Goal: Answer question/provide support: Share knowledge or assist other users

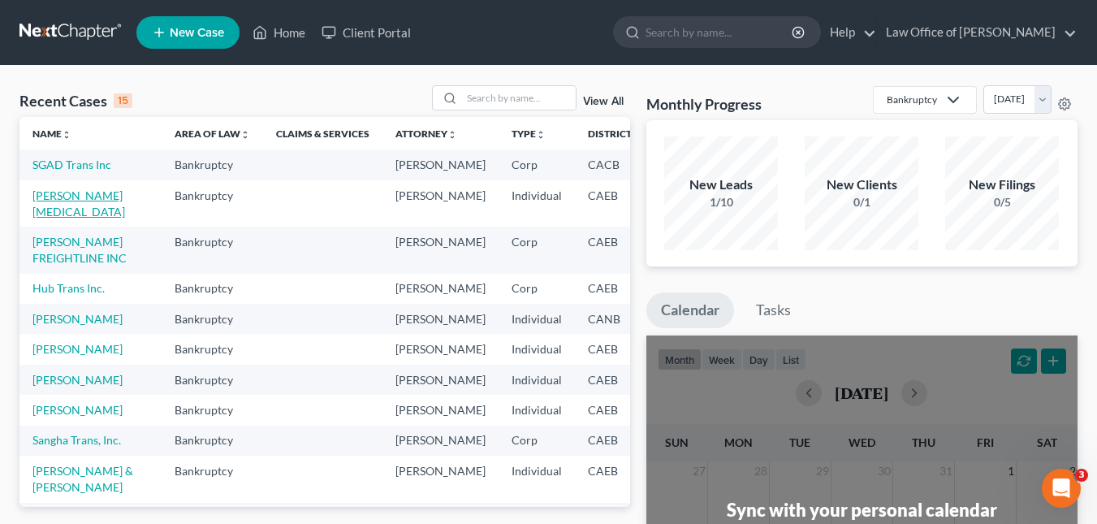
click at [49, 212] on link "[PERSON_NAME][MEDICAL_DATA]" at bounding box center [78, 203] width 93 height 30
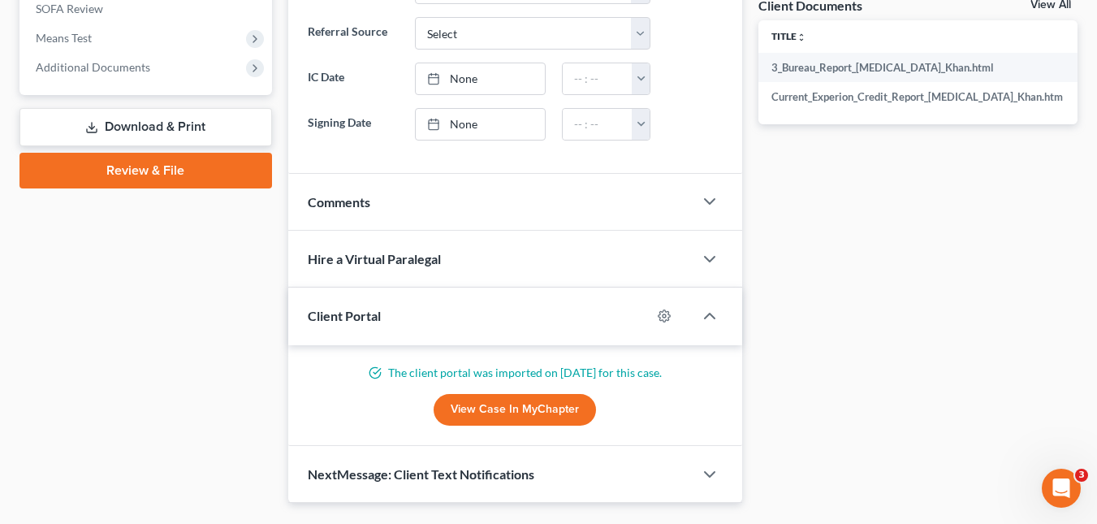
scroll to position [605, 0]
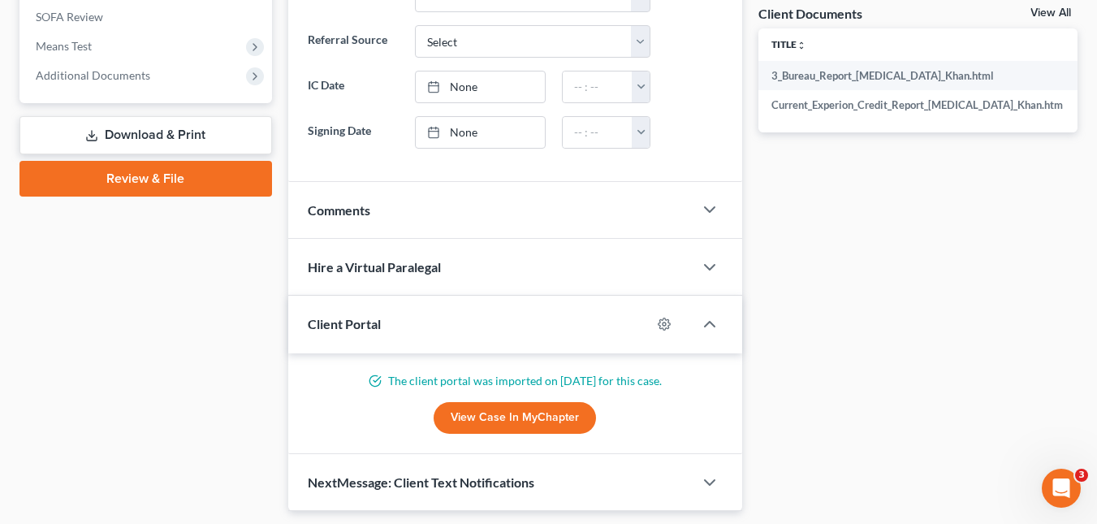
click at [1062, 494] on icon "Open Intercom Messenger" at bounding box center [1062, 488] width 27 height 27
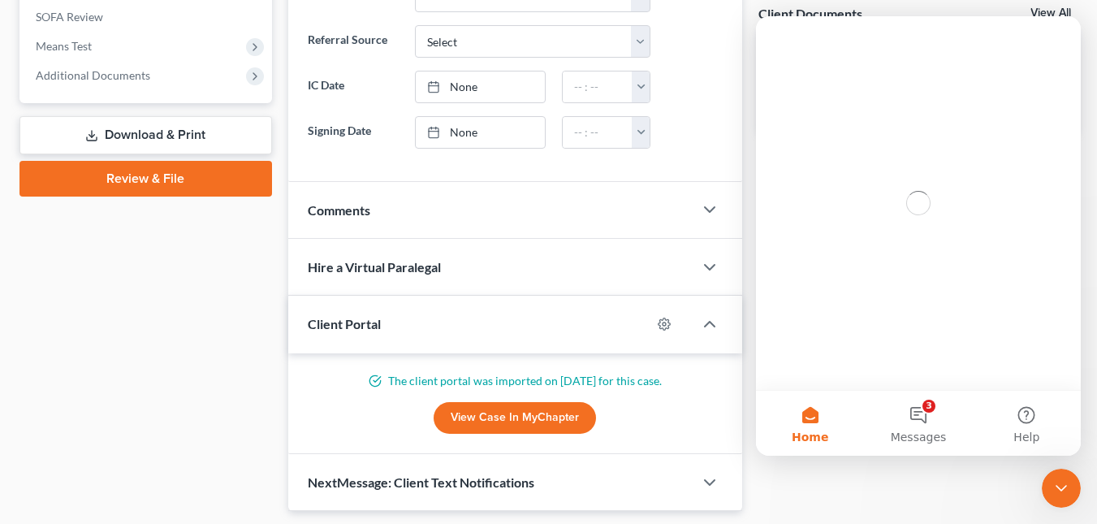
scroll to position [0, 0]
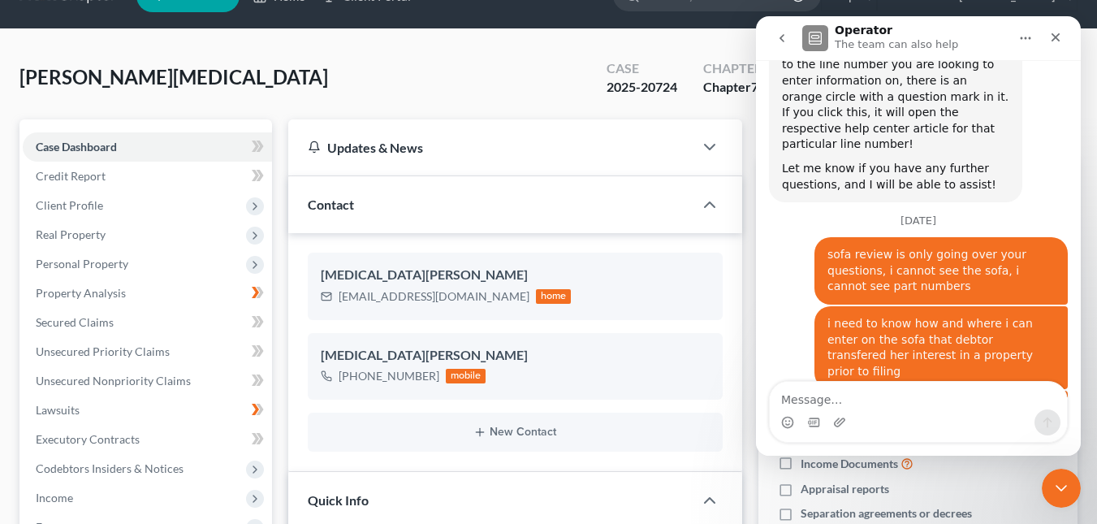
scroll to position [42, 0]
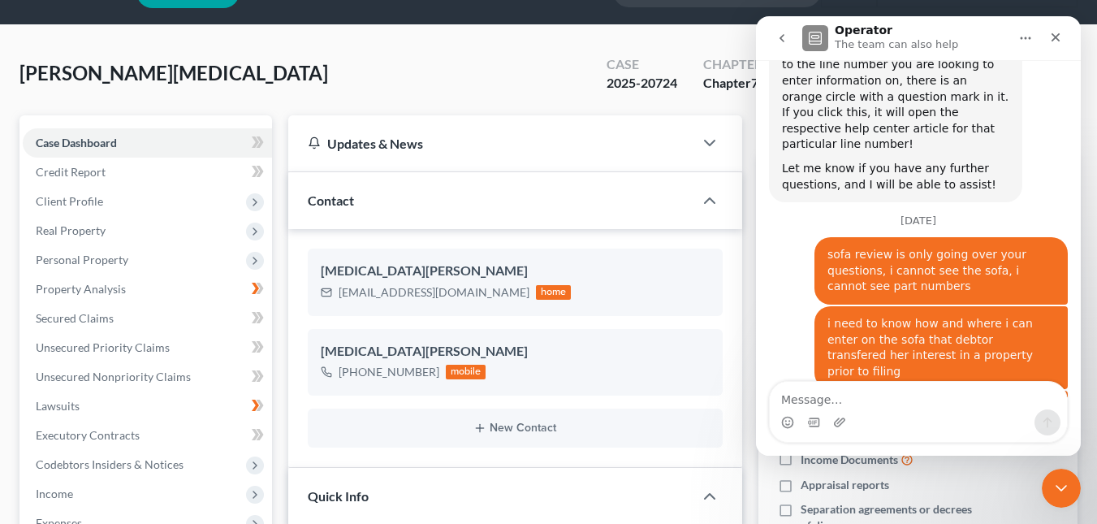
drag, startPoint x: 1105, startPoint y: 335, endPoint x: 324, endPoint y: 82, distance: 820.4
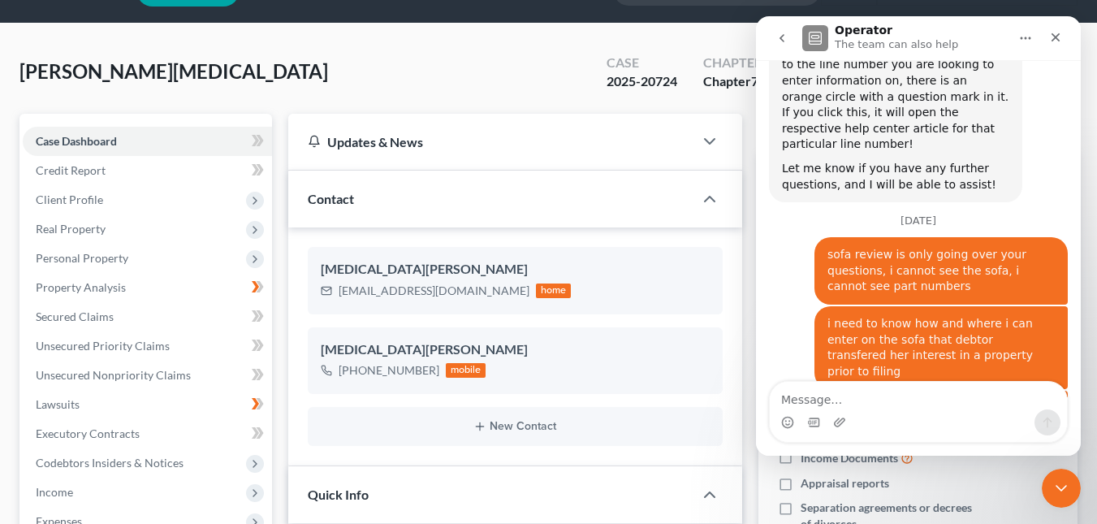
click at [1060, 483] on icon "Close Intercom Messenger" at bounding box center [1061, 487] width 19 height 19
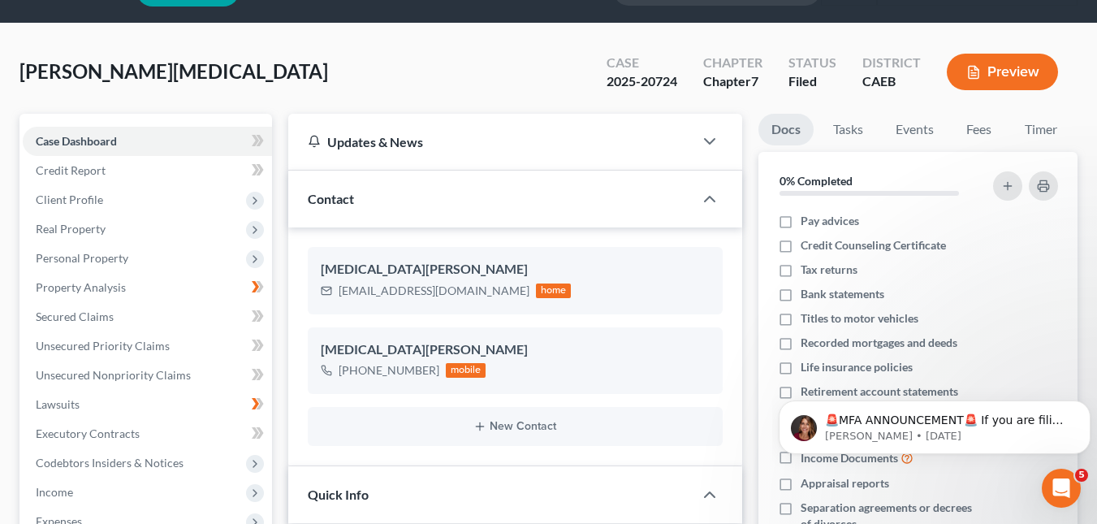
scroll to position [1801, 0]
click at [1025, 73] on button "Preview" at bounding box center [1002, 72] width 111 height 37
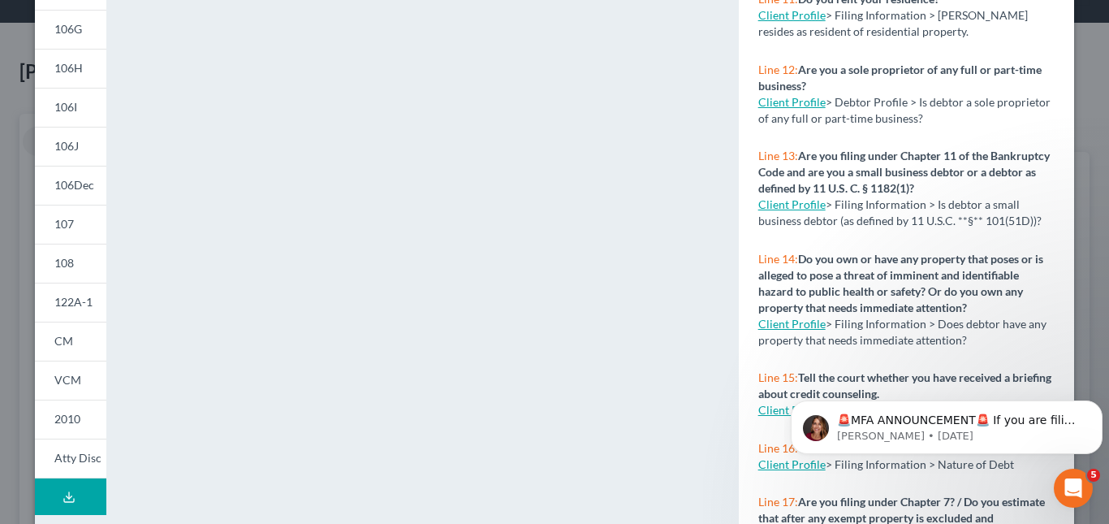
scroll to position [365, 0]
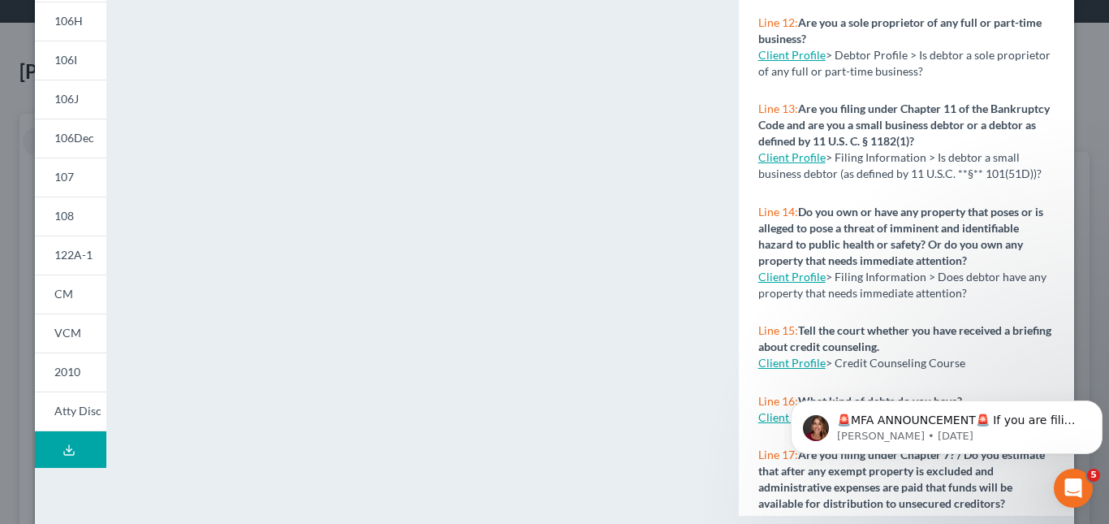
drag, startPoint x: 1106, startPoint y: 238, endPoint x: 316, endPoint y: 69, distance: 808.1
click at [65, 170] on span "107" at bounding box center [63, 177] width 19 height 14
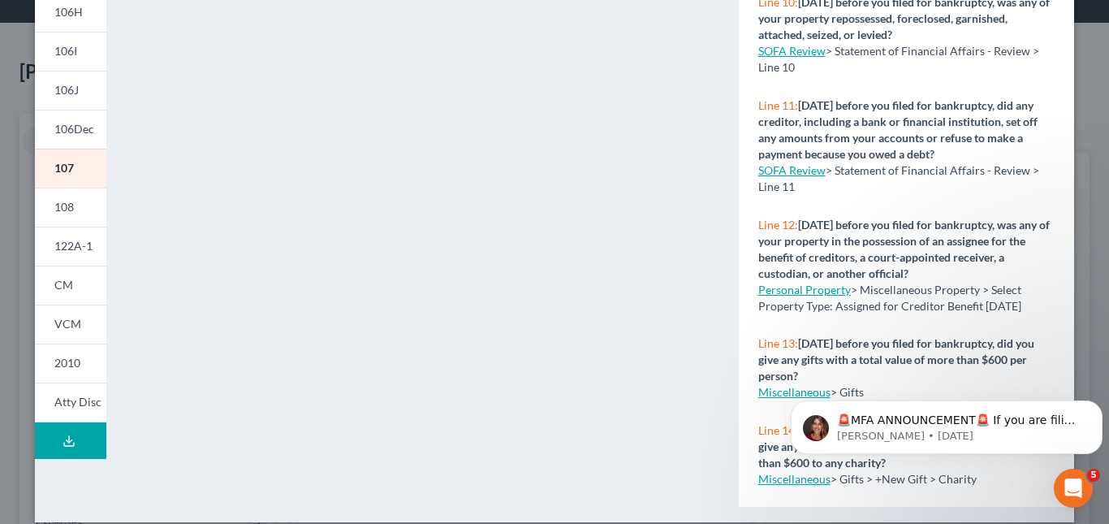
scroll to position [392, 0]
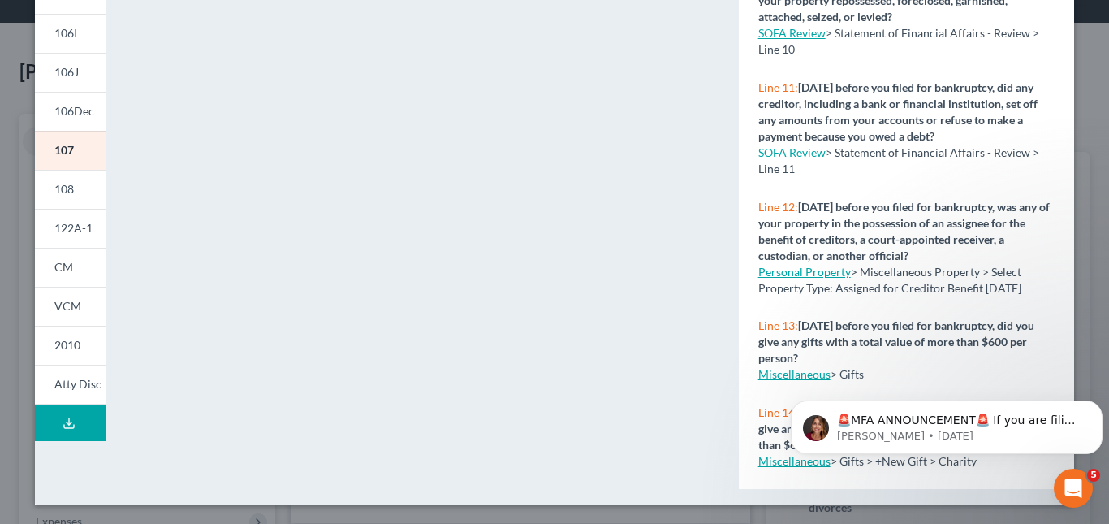
click at [1074, 491] on icon "Open Intercom Messenger" at bounding box center [1074, 488] width 27 height 27
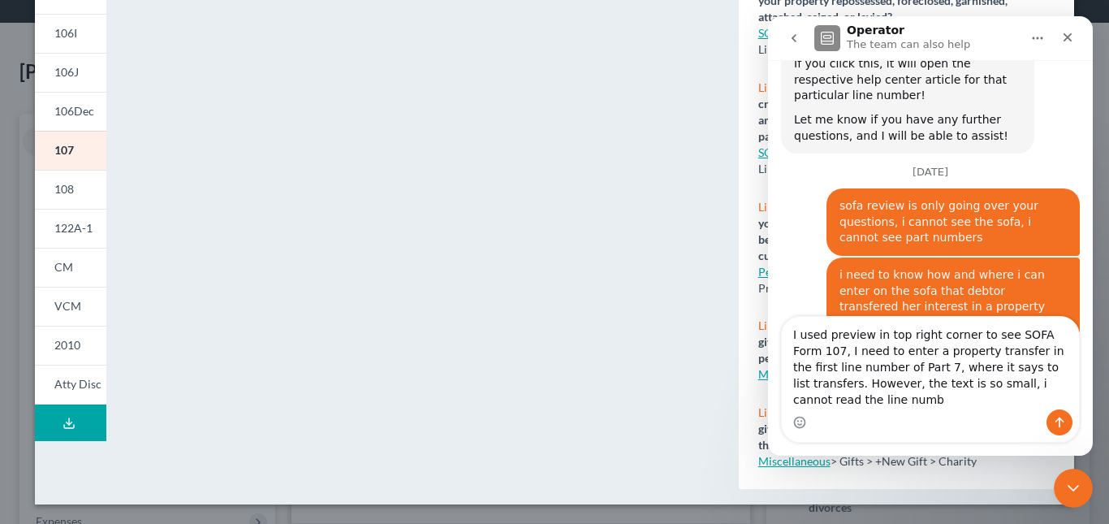
scroll to position [1866, 0]
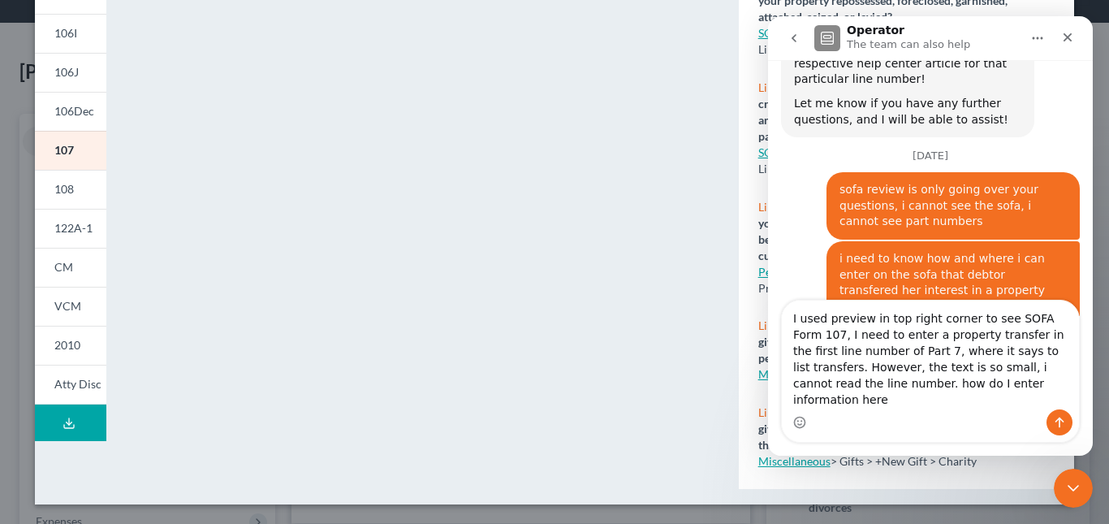
type textarea "I used preview in top right corner to see SOFA Form 107, I need to enter a prop…"
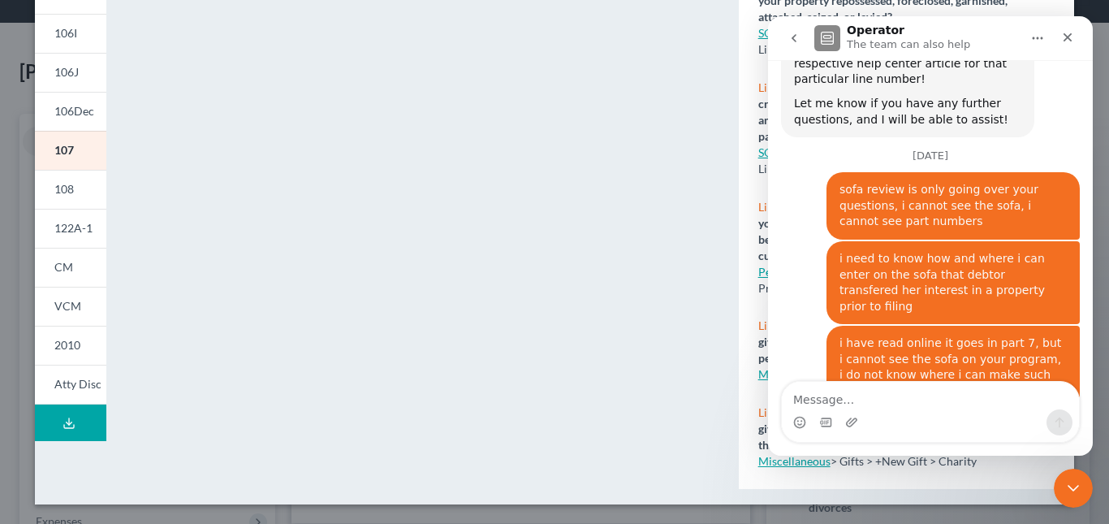
scroll to position [1950, 0]
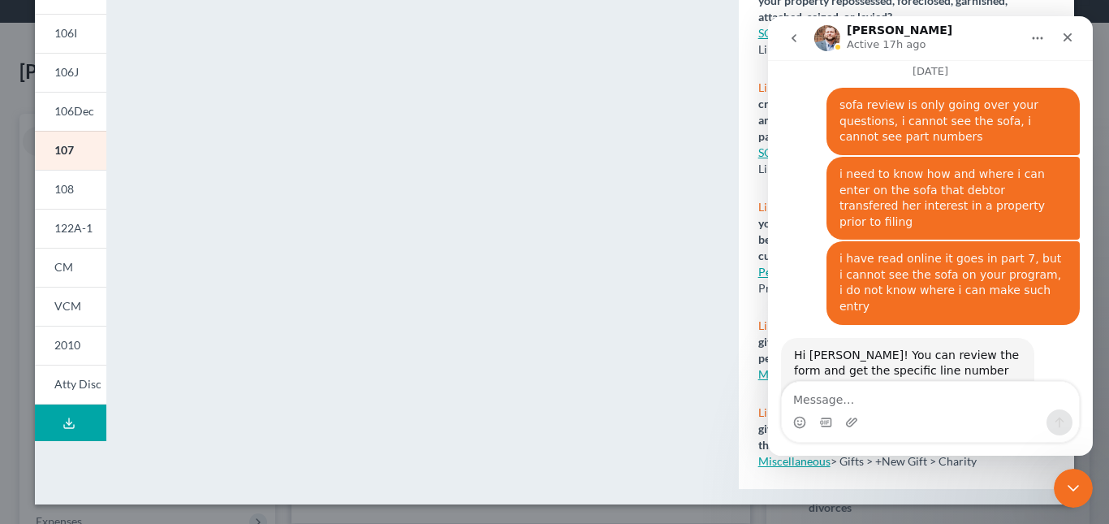
click at [1073, 487] on icon "Close Intercom Messenger" at bounding box center [1073, 487] width 19 height 19
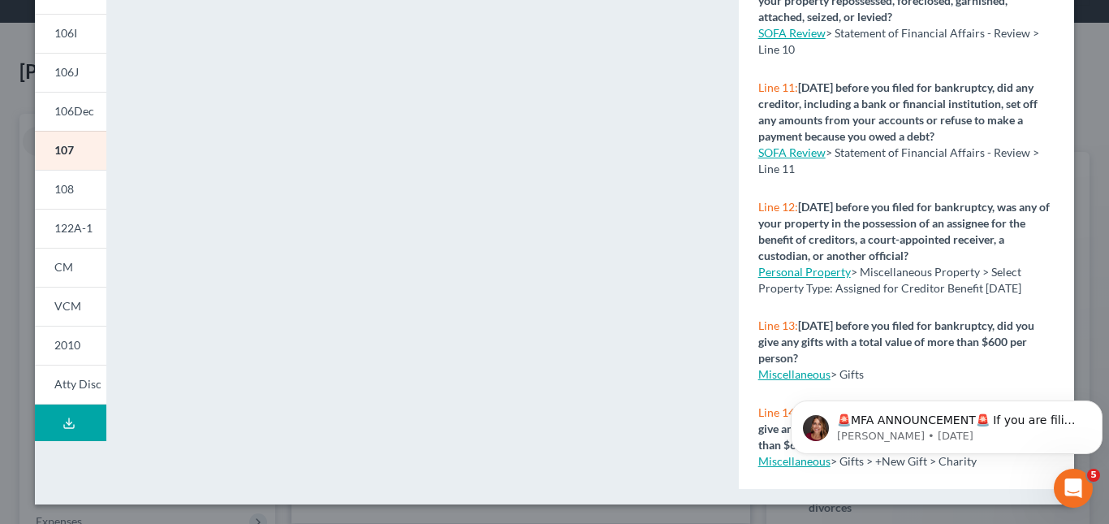
scroll to position [0, 0]
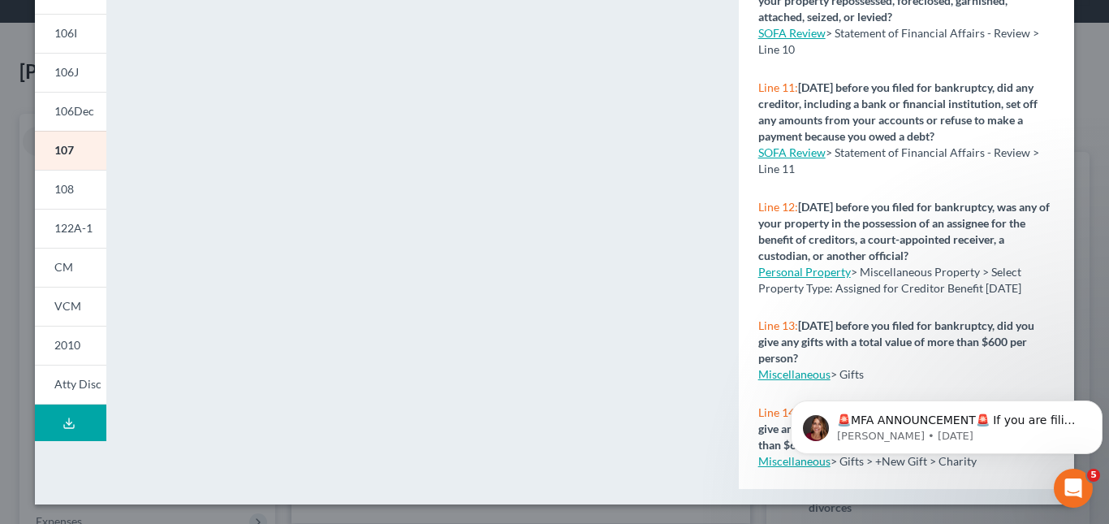
click at [1071, 489] on icon "Open Intercom Messenger" at bounding box center [1074, 488] width 27 height 27
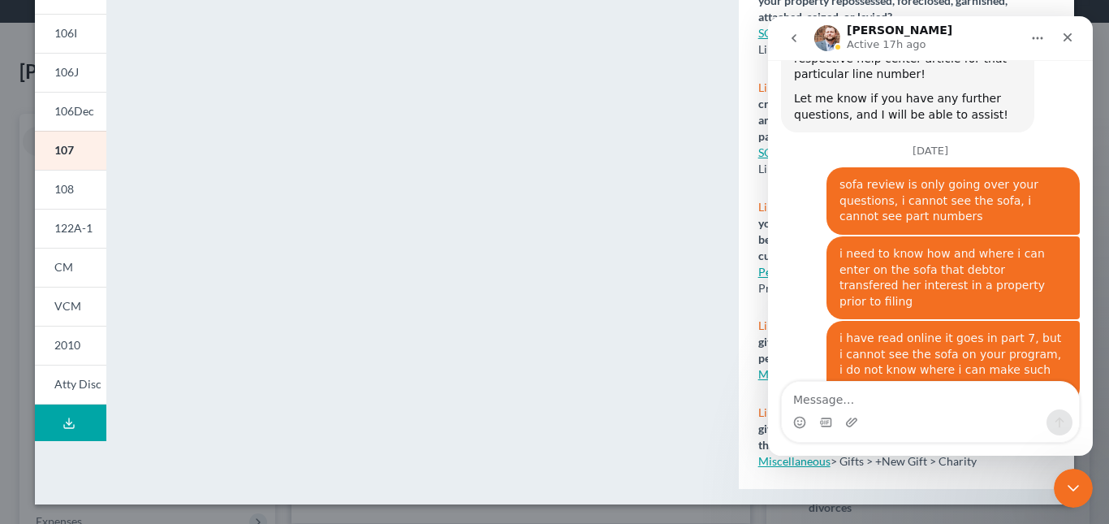
scroll to position [1950, 0]
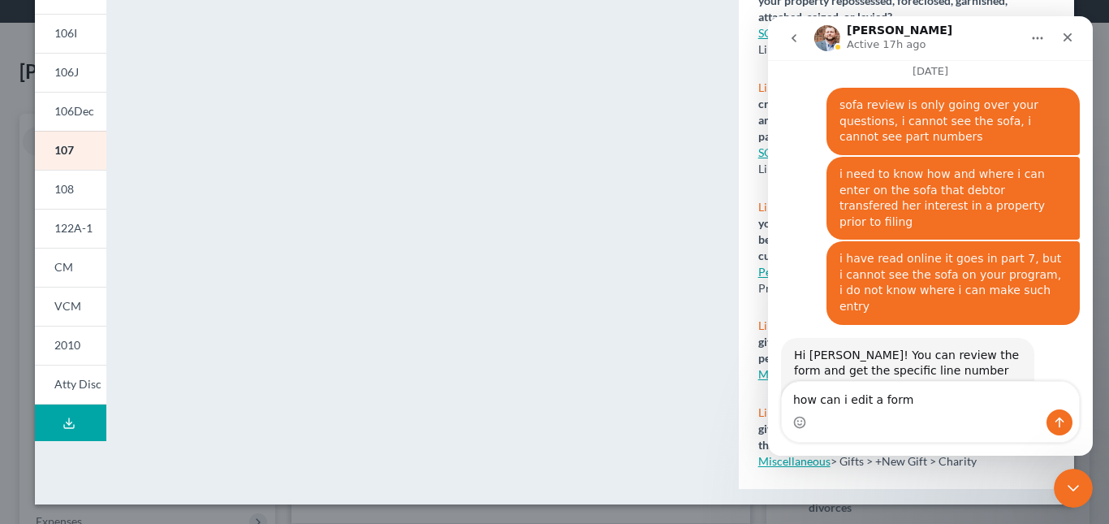
click at [868, 404] on textarea "how can i edit a form" at bounding box center [930, 396] width 297 height 28
click at [908, 394] on textarea "how can i edit a form" at bounding box center [930, 396] width 297 height 28
type textarea "how can i edit a form"
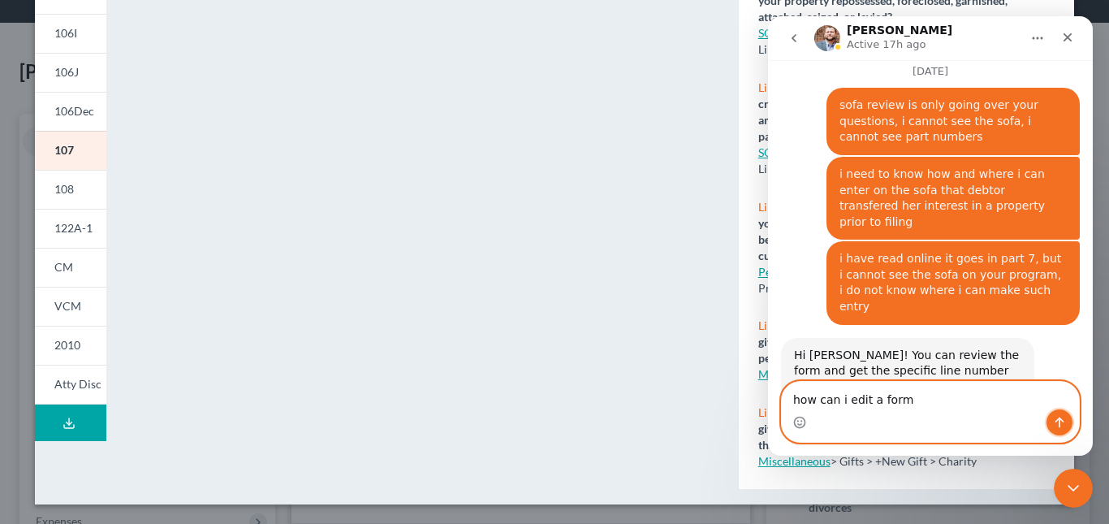
click at [1060, 418] on icon "Send a message…" at bounding box center [1060, 422] width 9 height 11
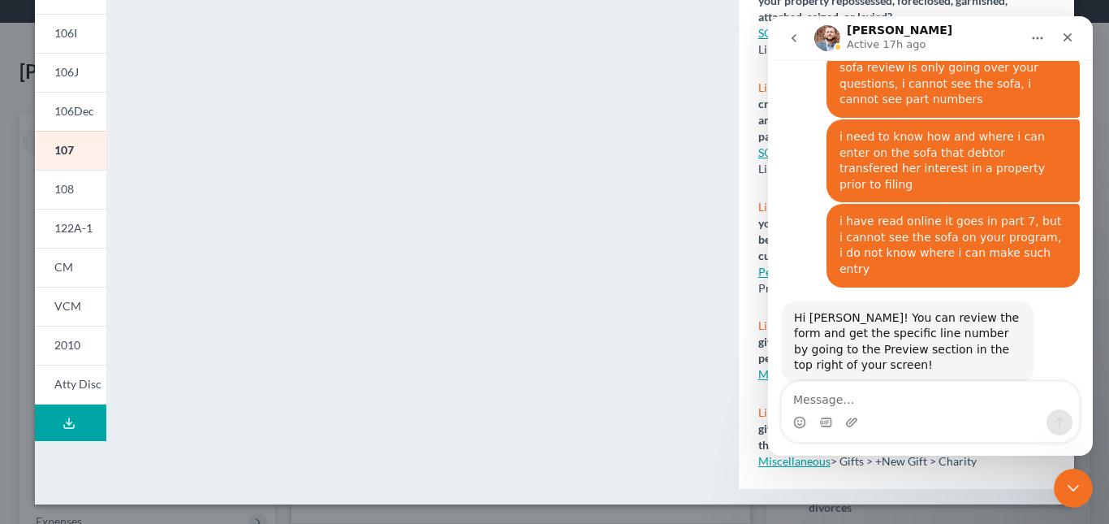
click at [1070, 488] on icon "Close Intercom Messenger" at bounding box center [1073, 488] width 11 height 6
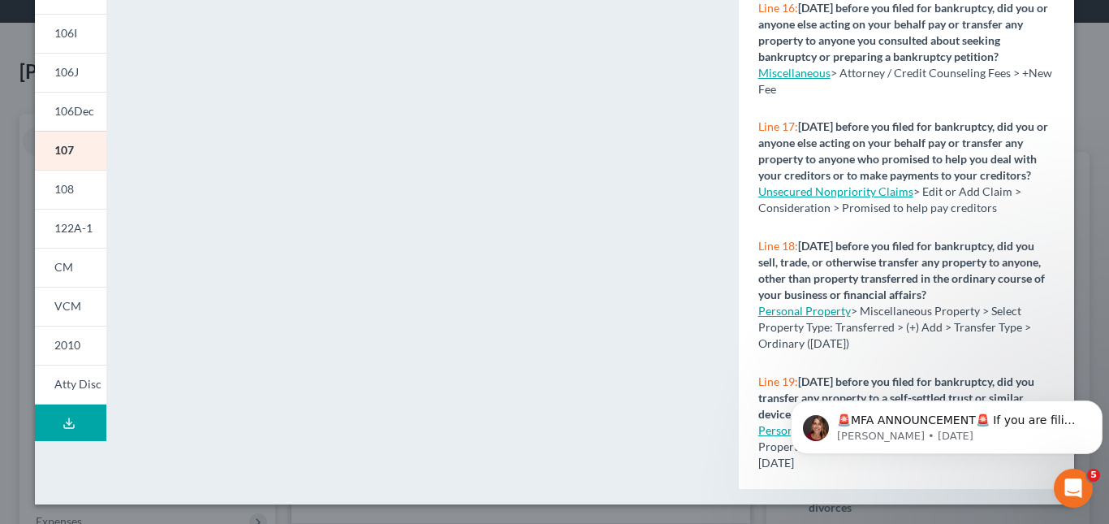
scroll to position [1185, 0]
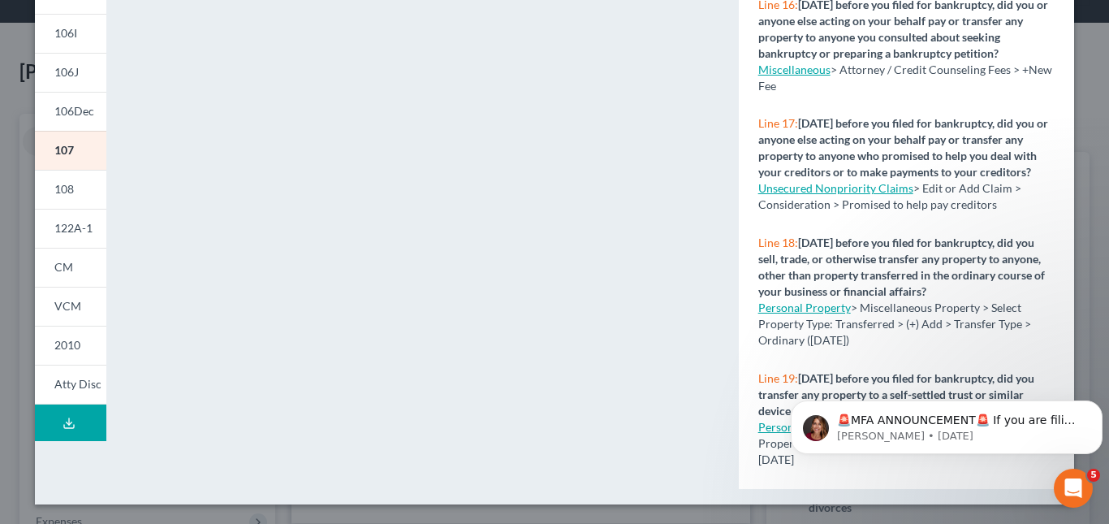
click at [876, 195] on link "Unsecured Nonpriority Claims" at bounding box center [836, 188] width 155 height 14
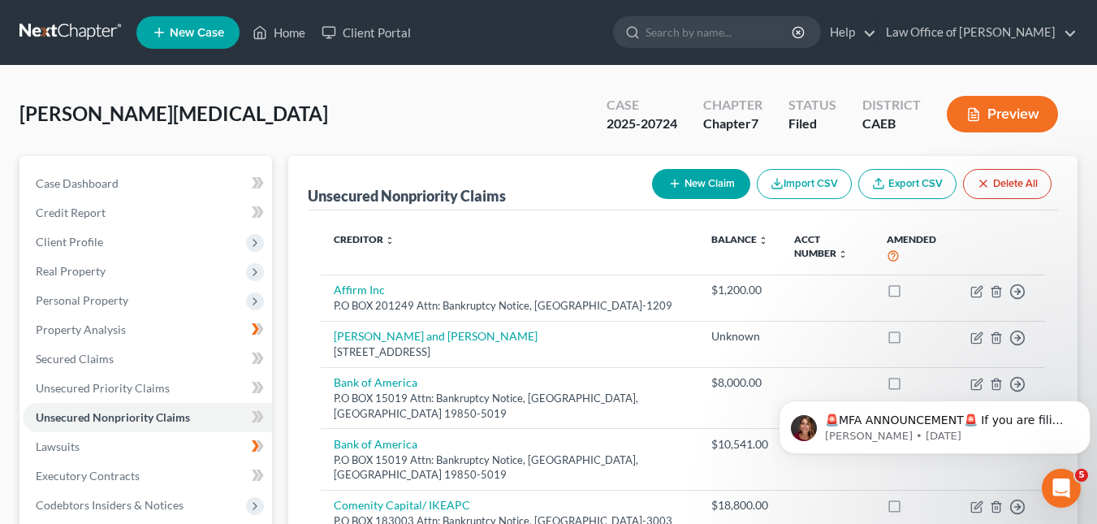
click at [1017, 110] on button "Preview" at bounding box center [1002, 114] width 111 height 37
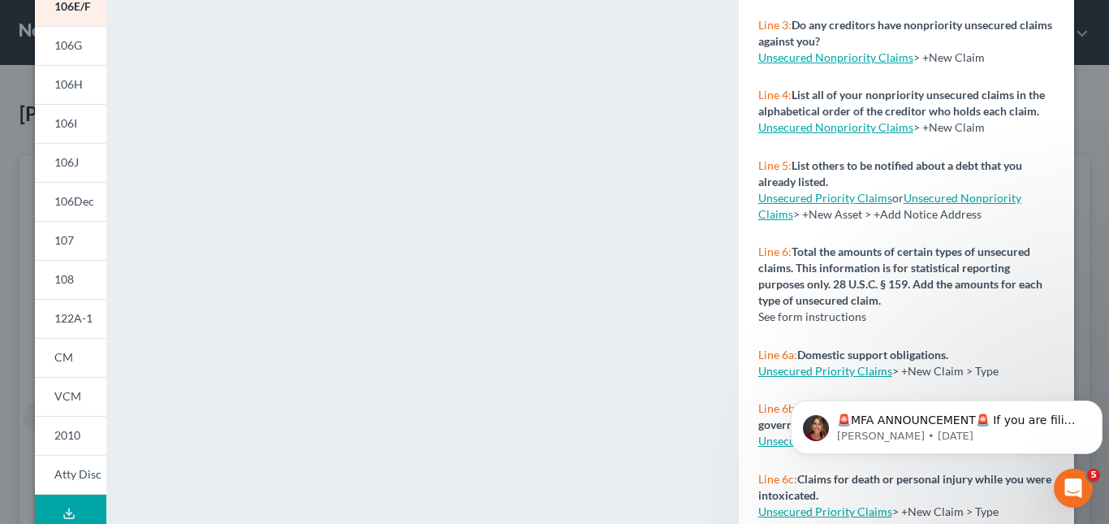
scroll to position [301, 0]
click at [54, 238] on span "107" at bounding box center [63, 242] width 19 height 14
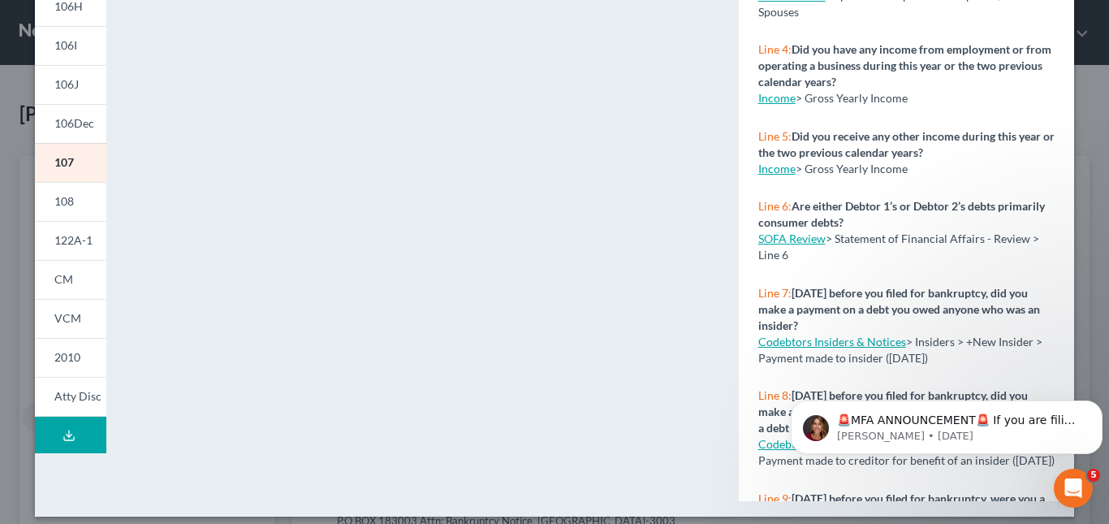
scroll to position [392, 0]
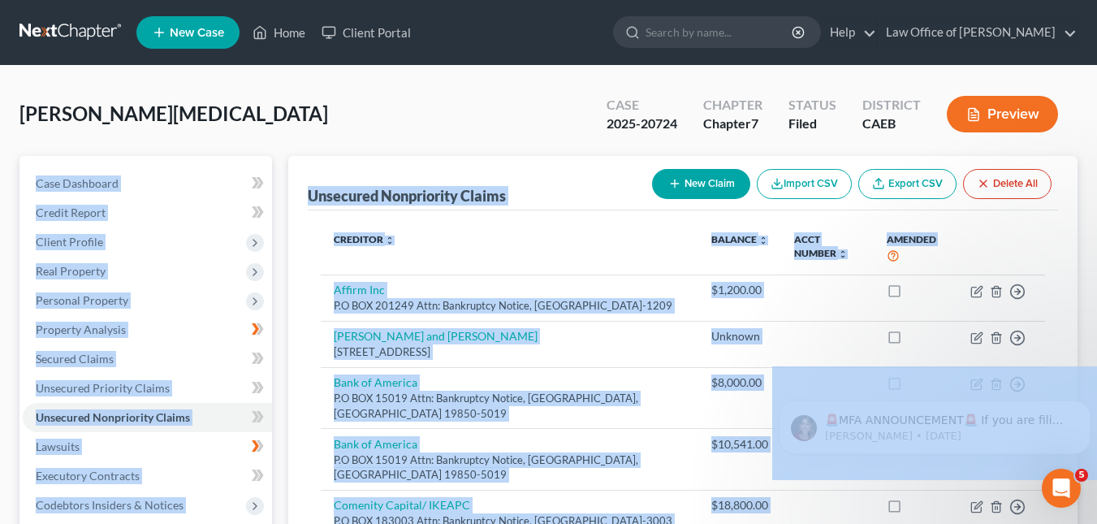
drag, startPoint x: 1085, startPoint y: 50, endPoint x: 1086, endPoint y: 67, distance: 17.1
click at [1014, 115] on button "Preview" at bounding box center [1002, 114] width 111 height 37
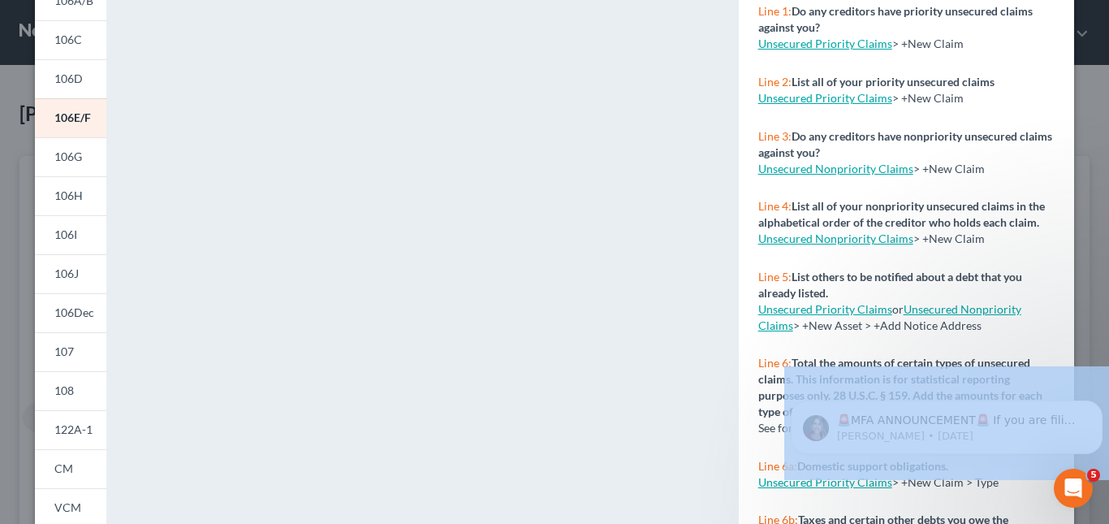
scroll to position [197, 0]
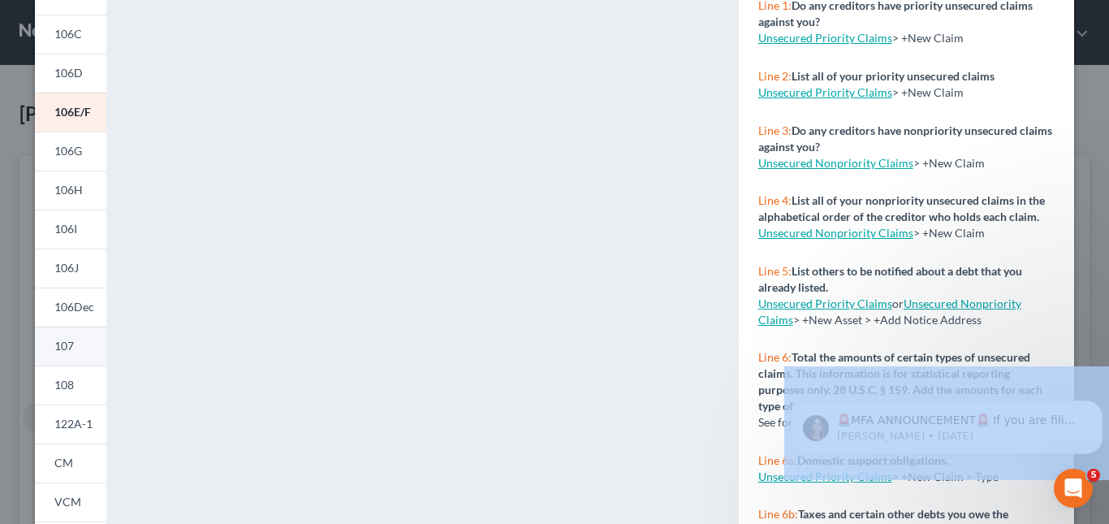
click at [63, 346] on span "107" at bounding box center [63, 346] width 19 height 14
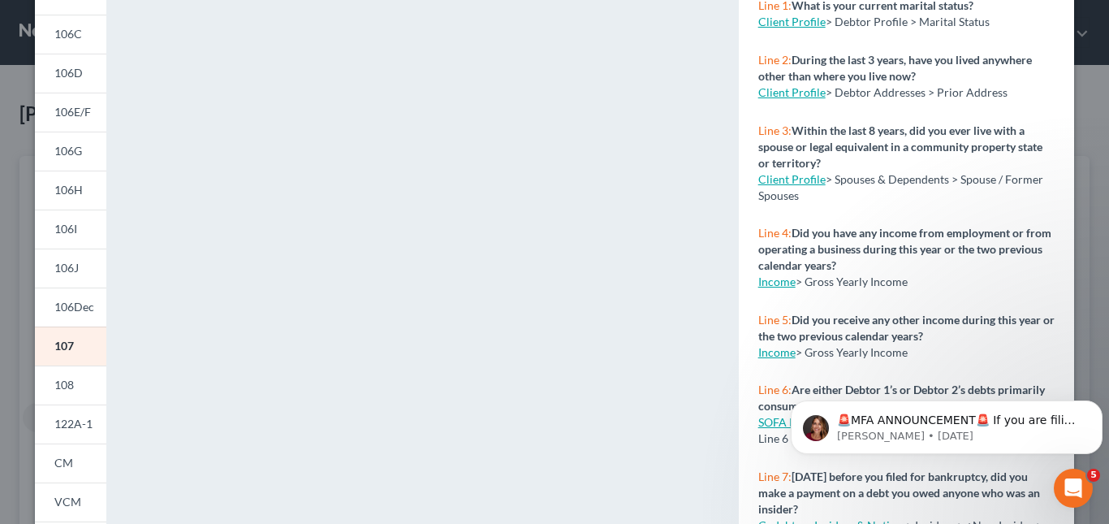
click at [1094, 293] on div "Petition Preview Your Statement of Financial Affairs for Individuals Filing for…" at bounding box center [554, 262] width 1109 height 524
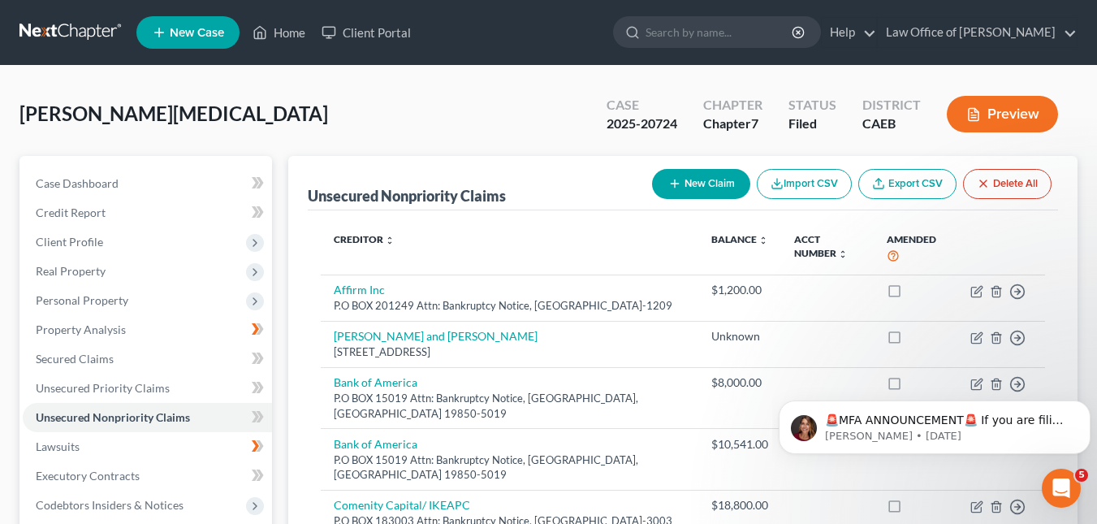
click at [1015, 112] on button "Preview" at bounding box center [1002, 114] width 111 height 37
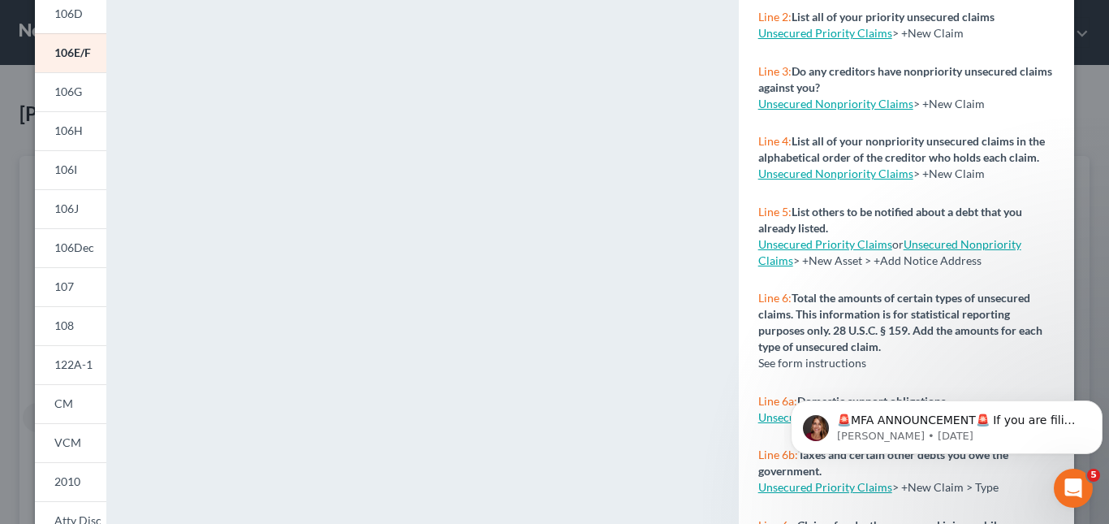
scroll to position [253, 0]
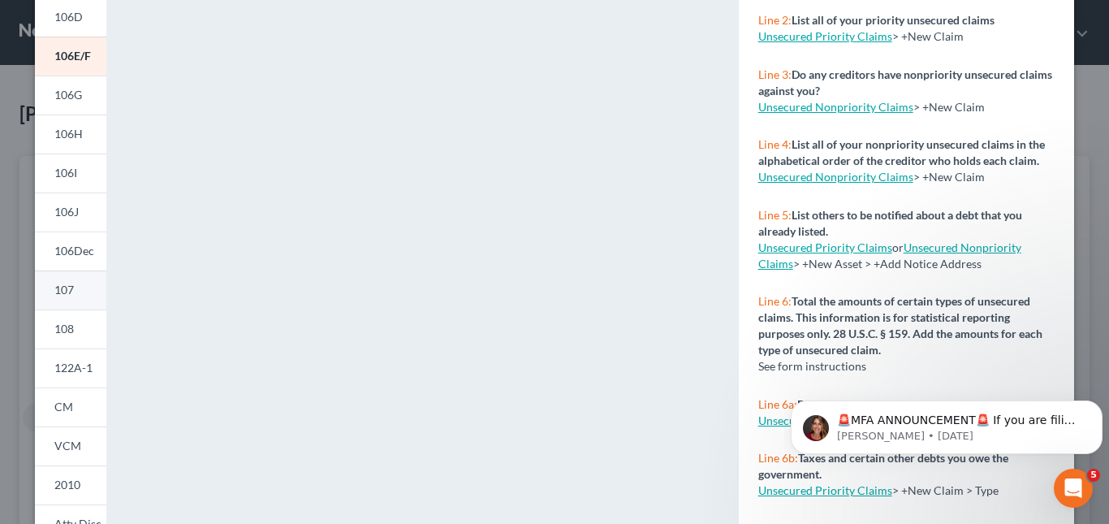
click at [54, 284] on span "107" at bounding box center [63, 290] width 19 height 14
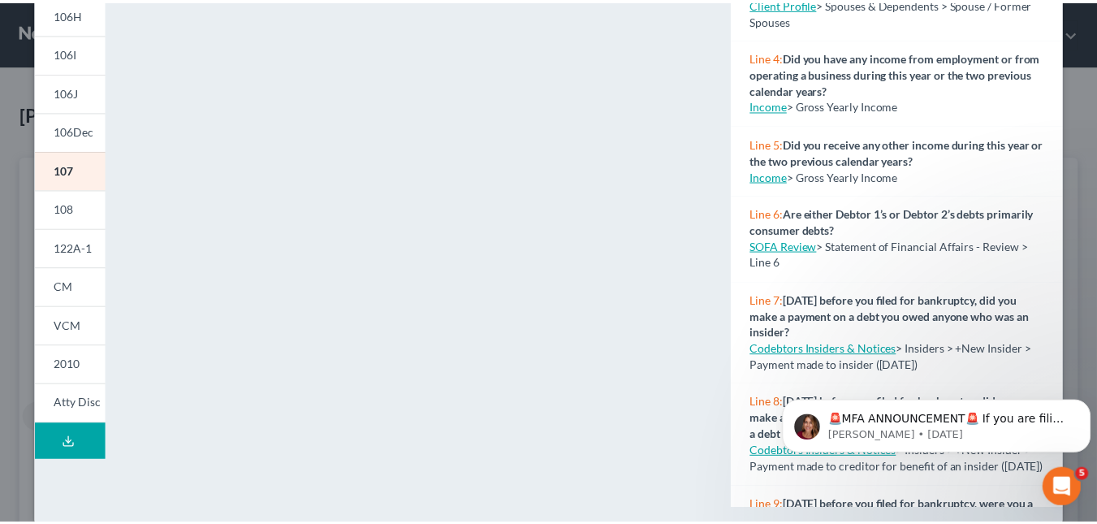
scroll to position [392, 0]
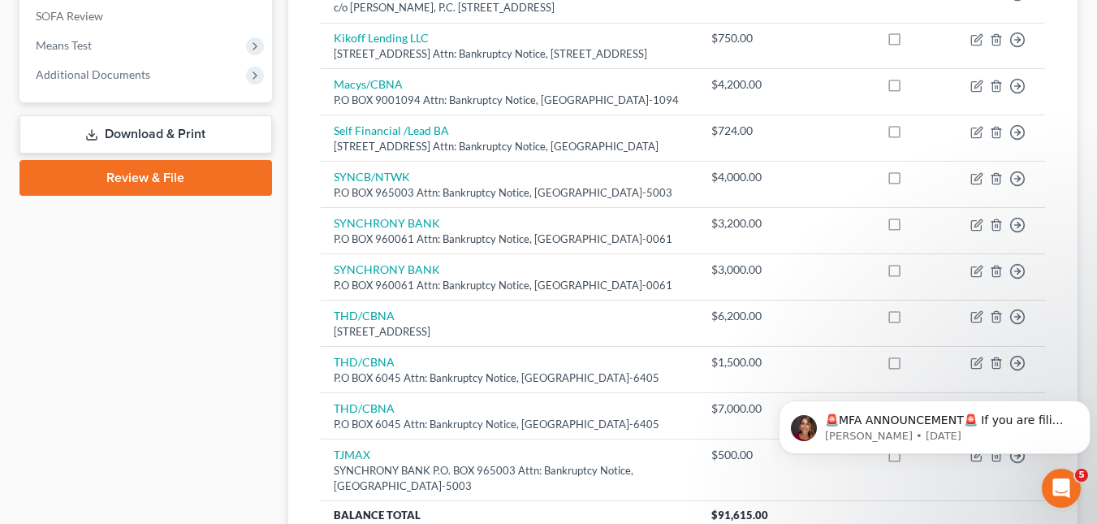
scroll to position [614, 0]
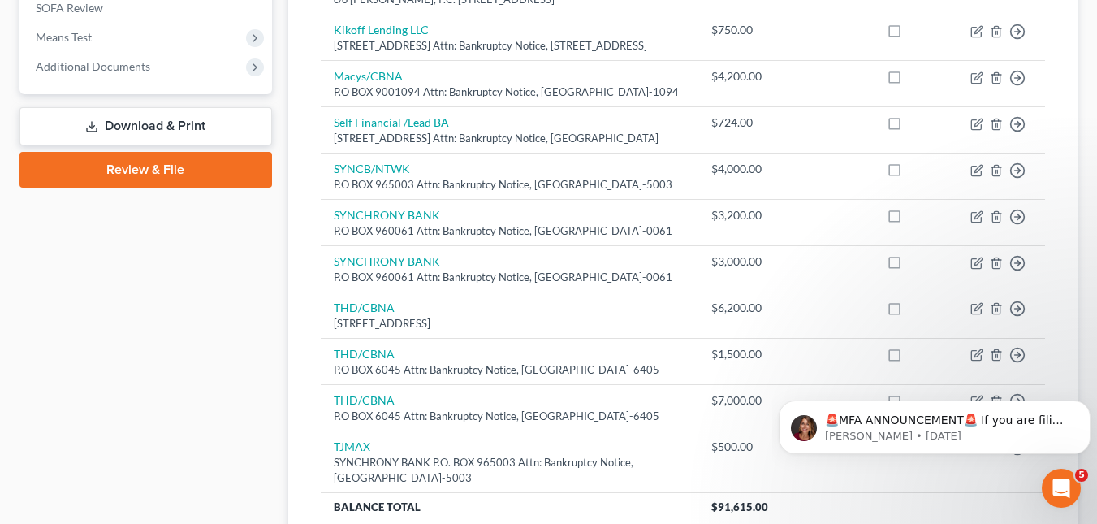
click at [251, 133] on link "Download & Print" at bounding box center [145, 126] width 253 height 38
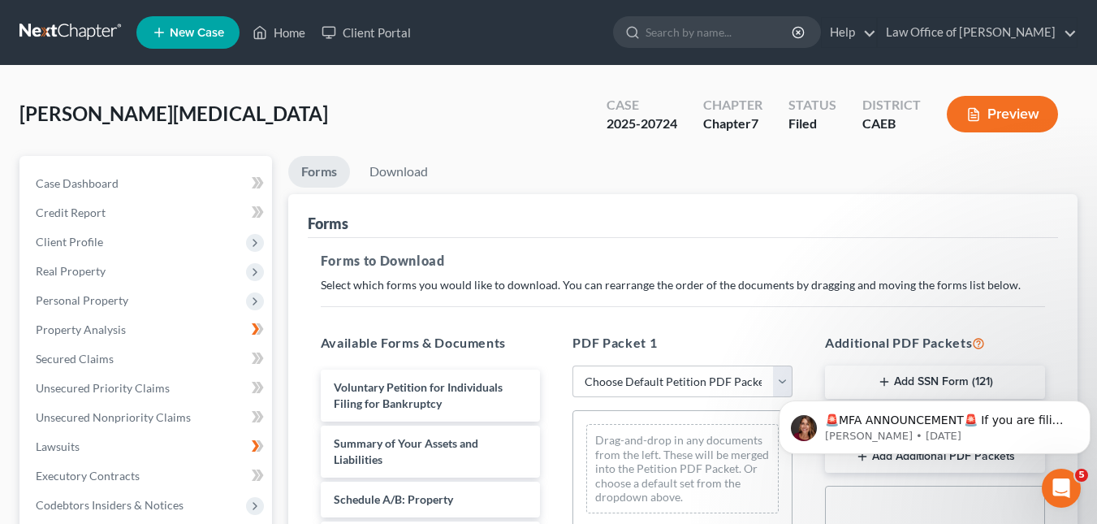
click at [1012, 120] on button "Preview" at bounding box center [1002, 114] width 111 height 37
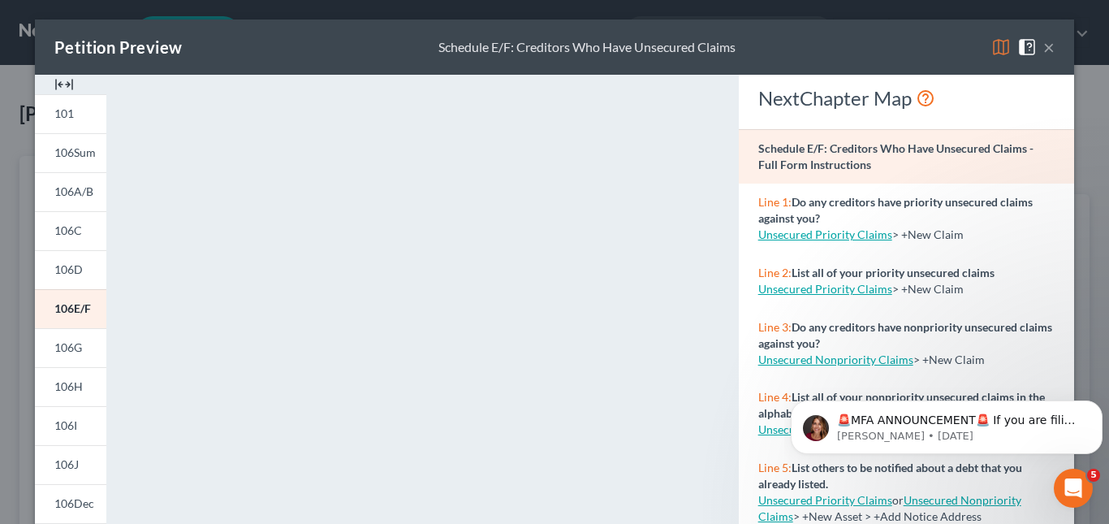
click at [992, 47] on img at bounding box center [1001, 46] width 19 height 19
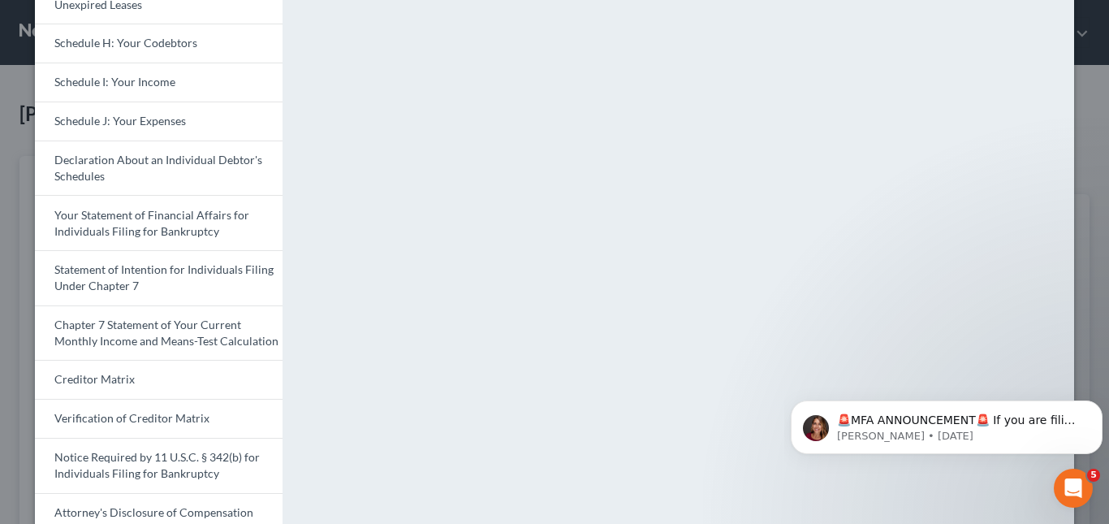
scroll to position [500, 0]
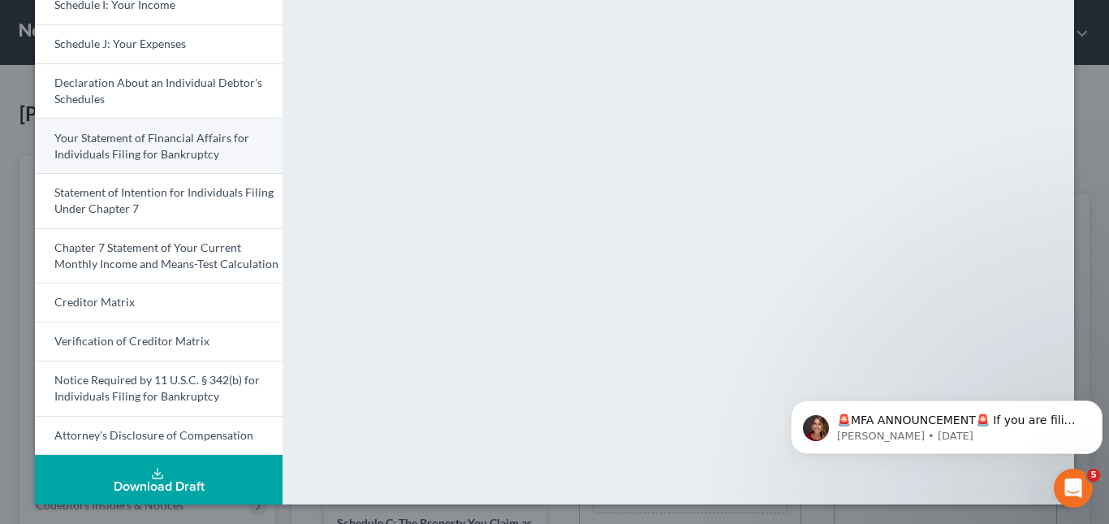
click at [210, 151] on link "Your Statement of Financial Affairs for Individuals Filing for Bankruptcy" at bounding box center [159, 145] width 248 height 55
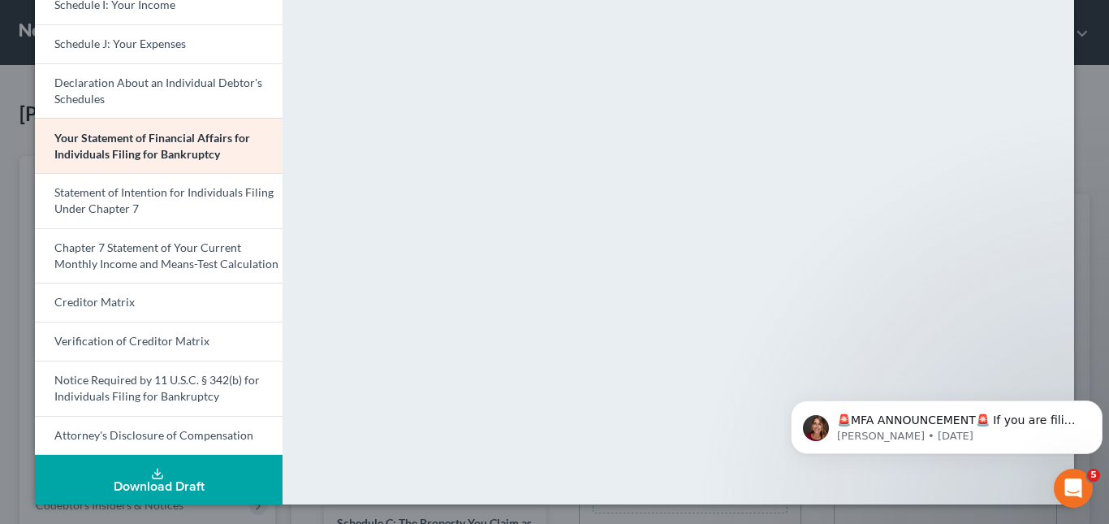
click at [1042, 373] on body "🚨MFA ANNOUNCEMENT🚨 If you are filing today in Idaho or Colorado, you need to ha…" at bounding box center [947, 423] width 312 height 101
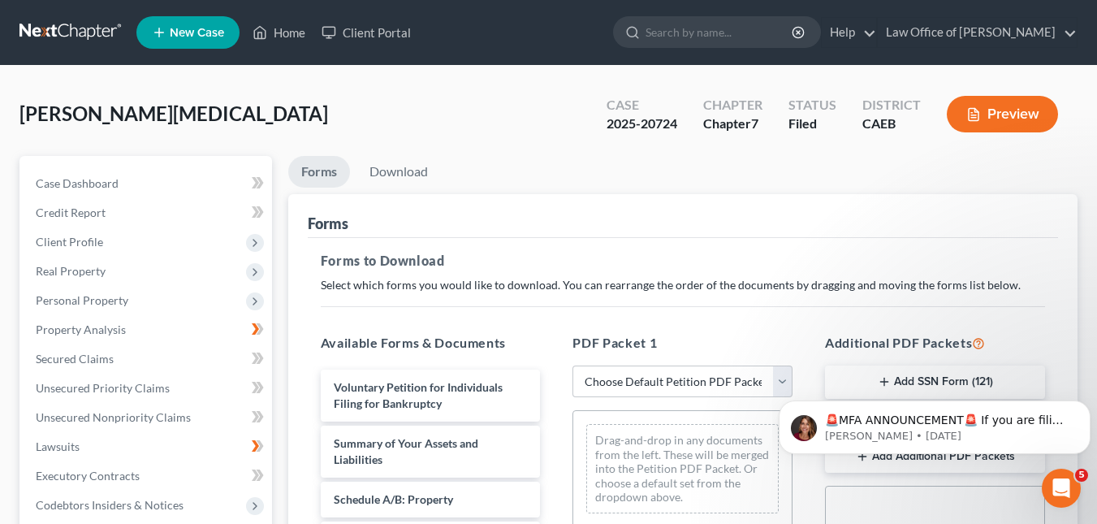
drag, startPoint x: 1100, startPoint y: 331, endPoint x: 1096, endPoint y: 271, distance: 59.4
click at [1014, 116] on button "Preview" at bounding box center [1002, 114] width 111 height 37
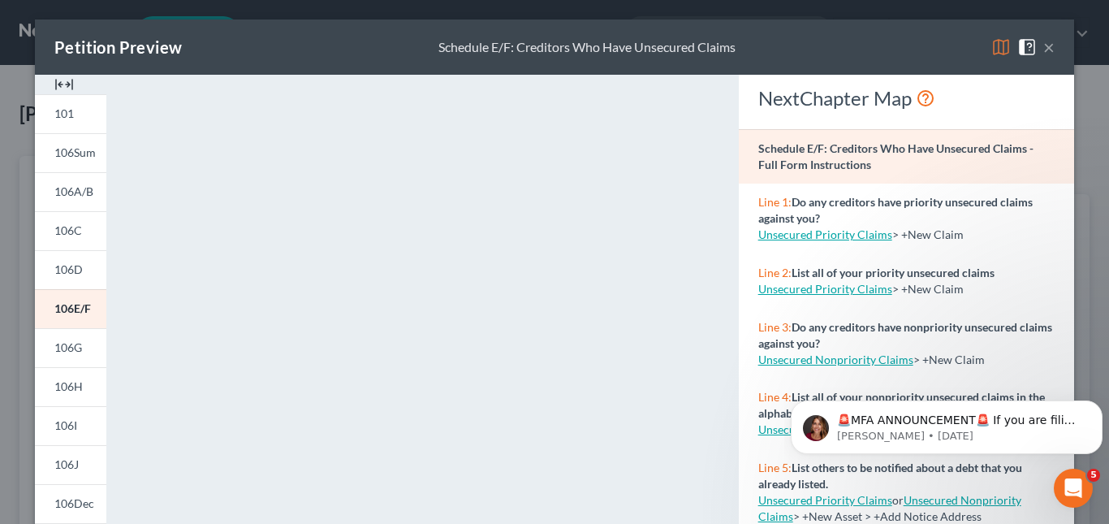
click at [995, 46] on img at bounding box center [1001, 46] width 19 height 19
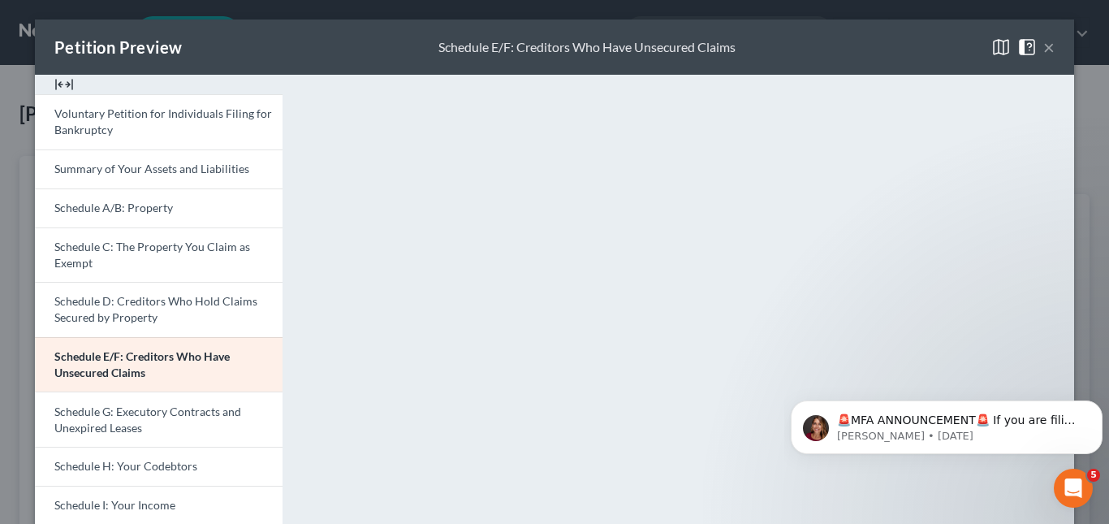
click at [1022, 46] on img at bounding box center [1027, 46] width 19 height 19
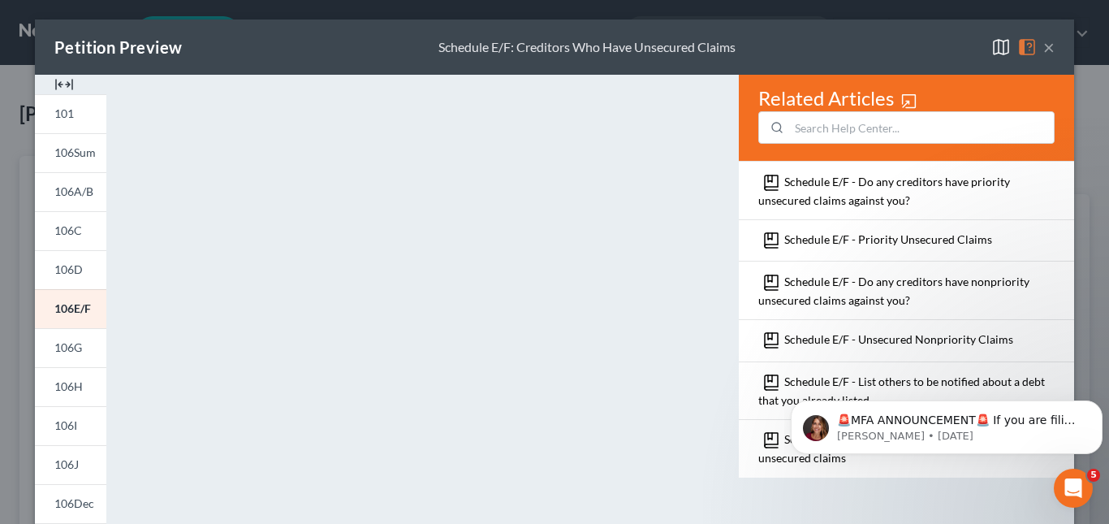
click at [1044, 45] on button "×" at bounding box center [1049, 46] width 11 height 19
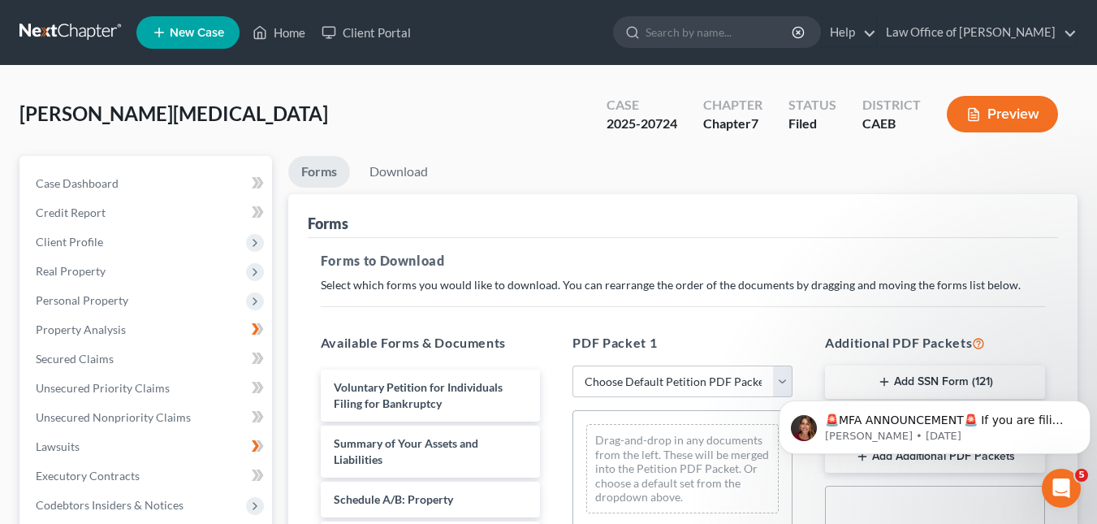
click at [67, 38] on link at bounding box center [71, 32] width 104 height 29
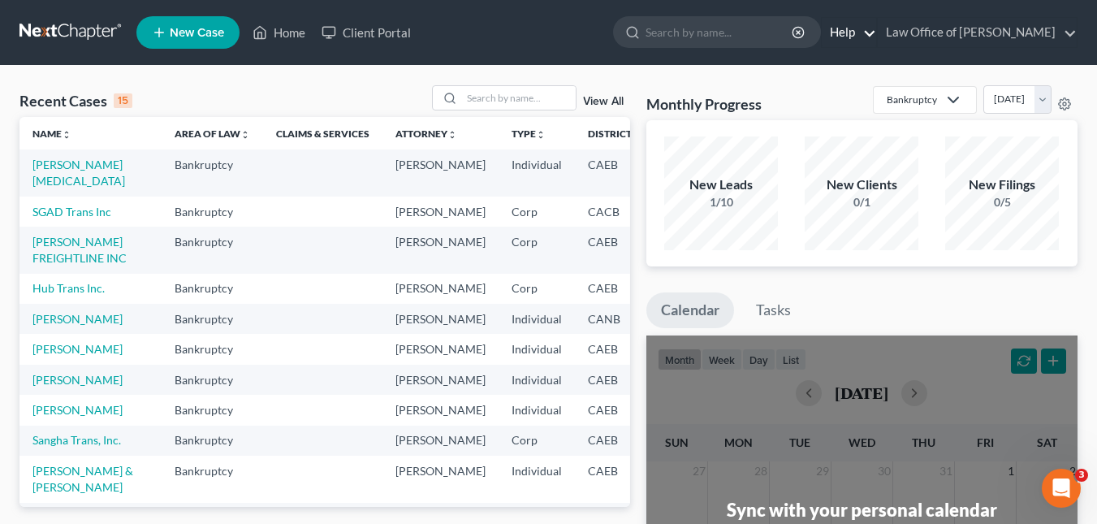
click at [872, 34] on link "Help" at bounding box center [849, 32] width 54 height 29
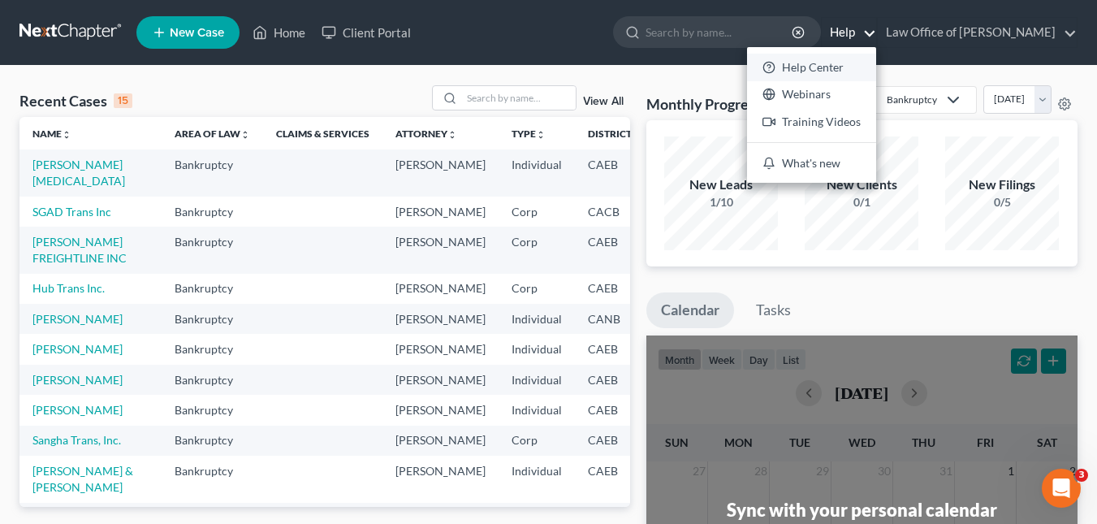
click at [832, 67] on link "Help Center" at bounding box center [811, 68] width 129 height 28
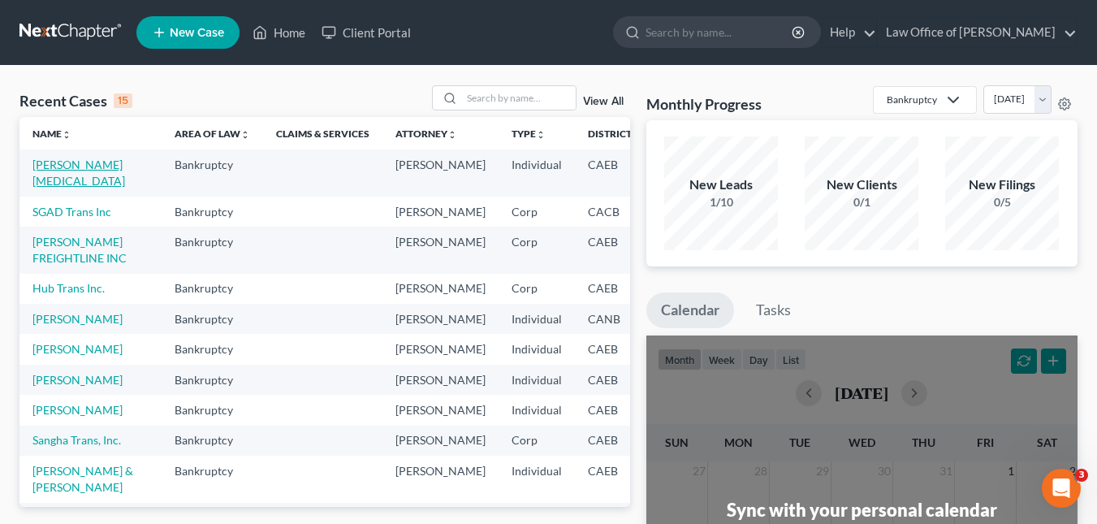
click at [42, 159] on link "[PERSON_NAME][MEDICAL_DATA]" at bounding box center [78, 173] width 93 height 30
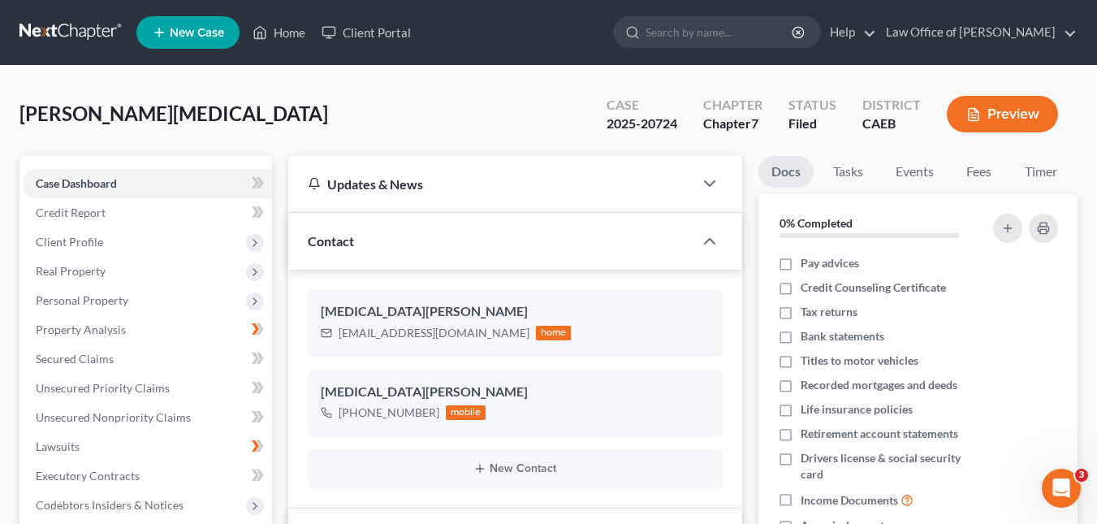
click at [999, 119] on button "Preview" at bounding box center [1002, 114] width 111 height 37
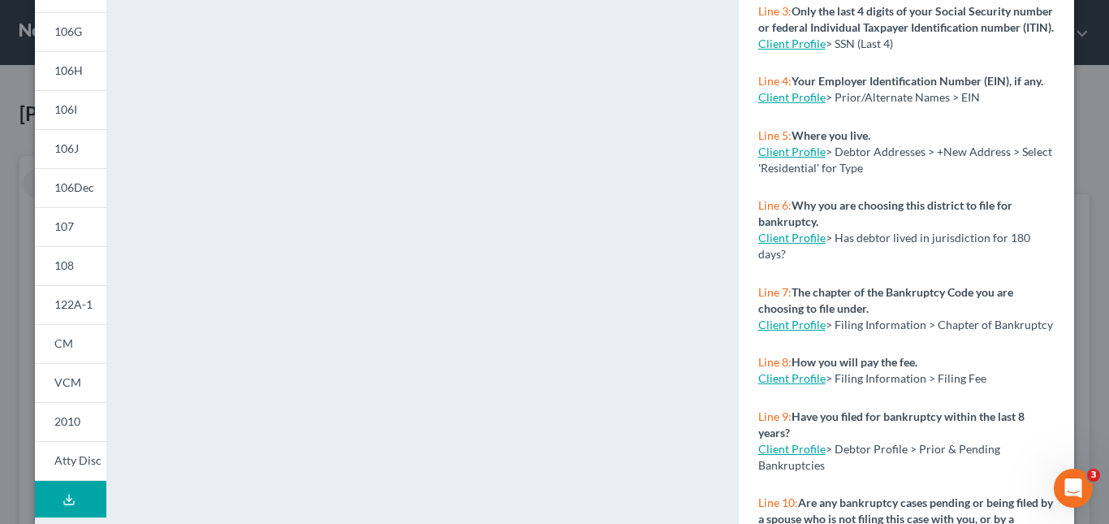
scroll to position [314, 0]
click at [64, 231] on span "107" at bounding box center [63, 228] width 19 height 14
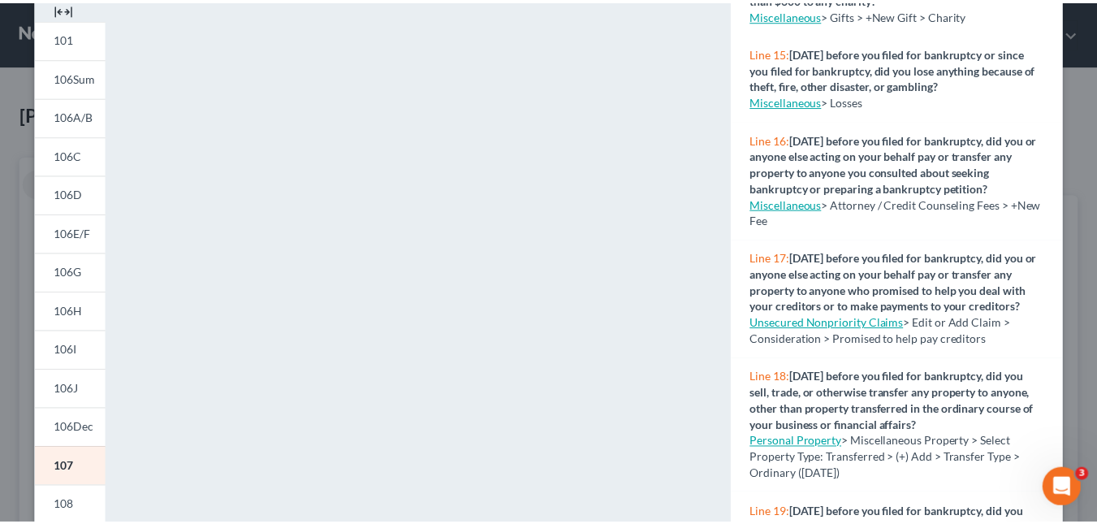
scroll to position [1370, 0]
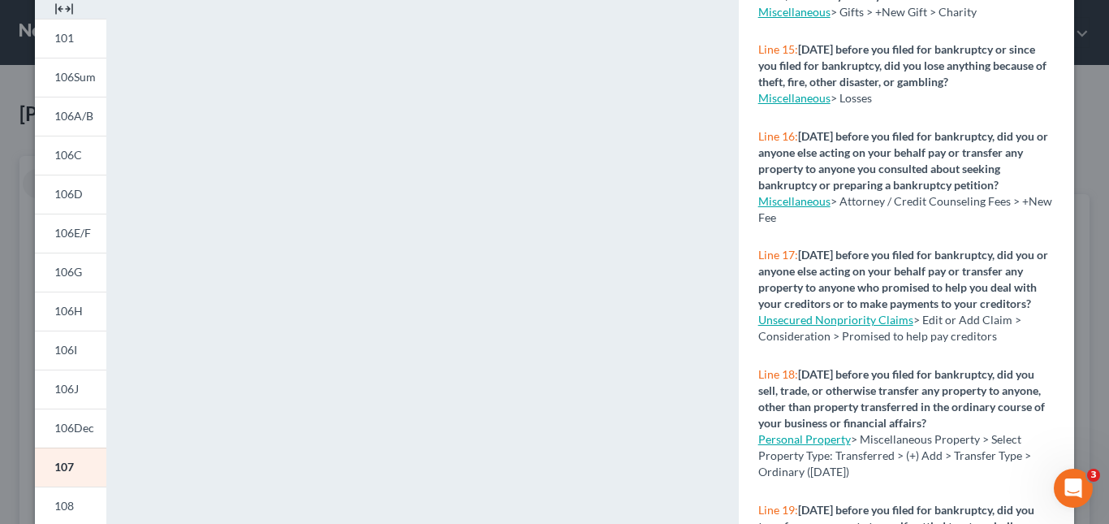
click at [880, 327] on link "Unsecured Nonpriority Claims" at bounding box center [836, 320] width 155 height 14
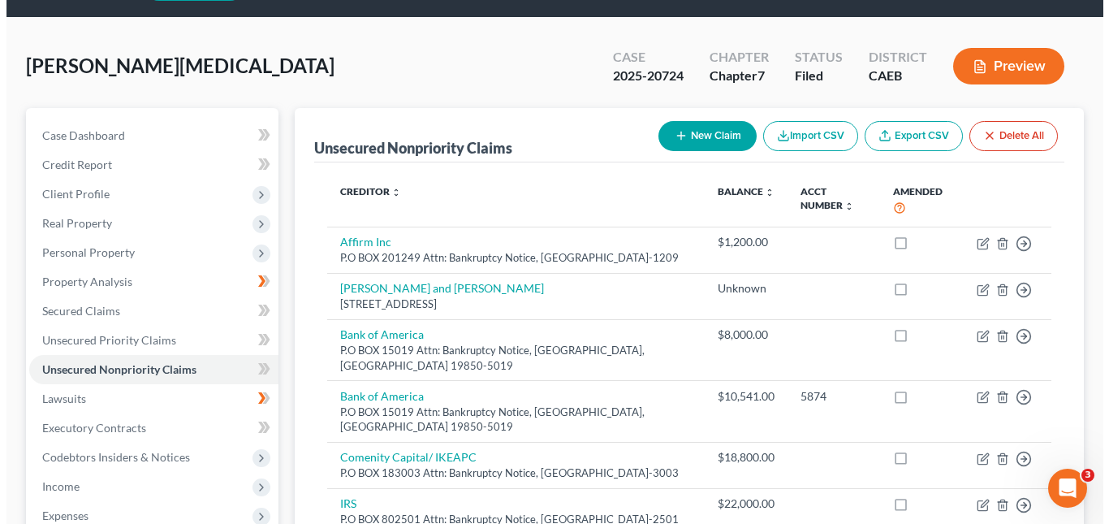
scroll to position [44, 0]
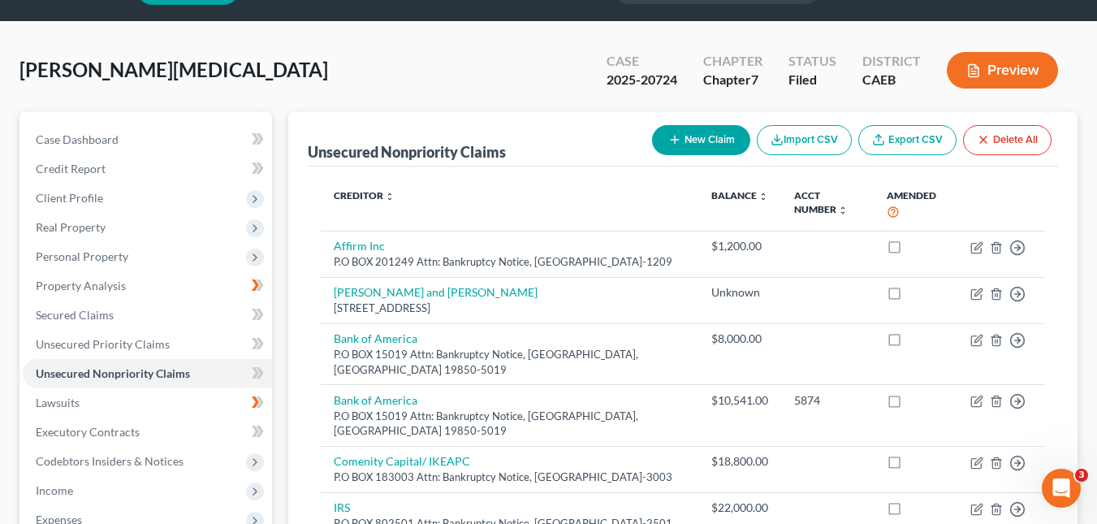
click at [705, 142] on button "New Claim" at bounding box center [701, 140] width 98 height 30
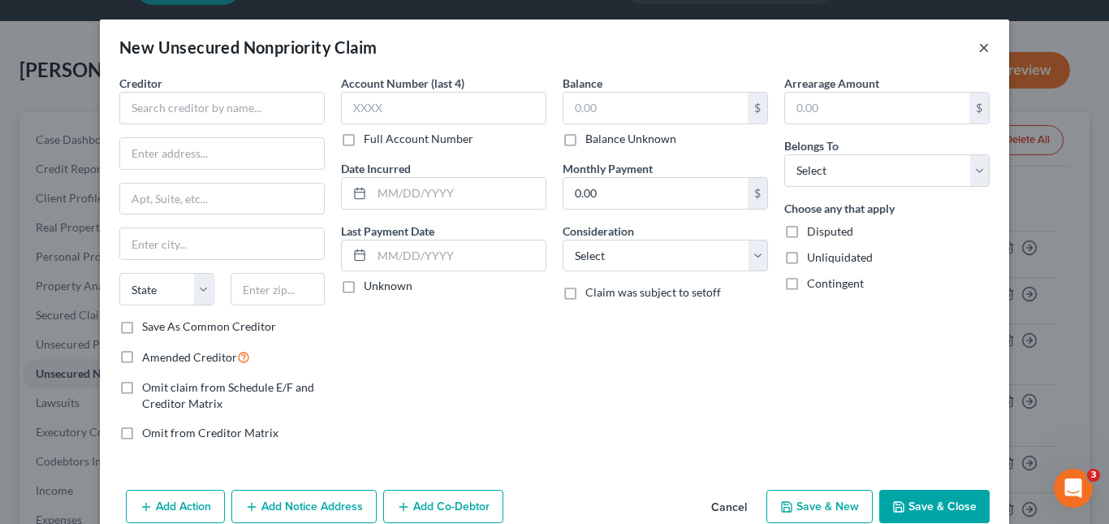
click at [980, 45] on button "×" at bounding box center [984, 46] width 11 height 19
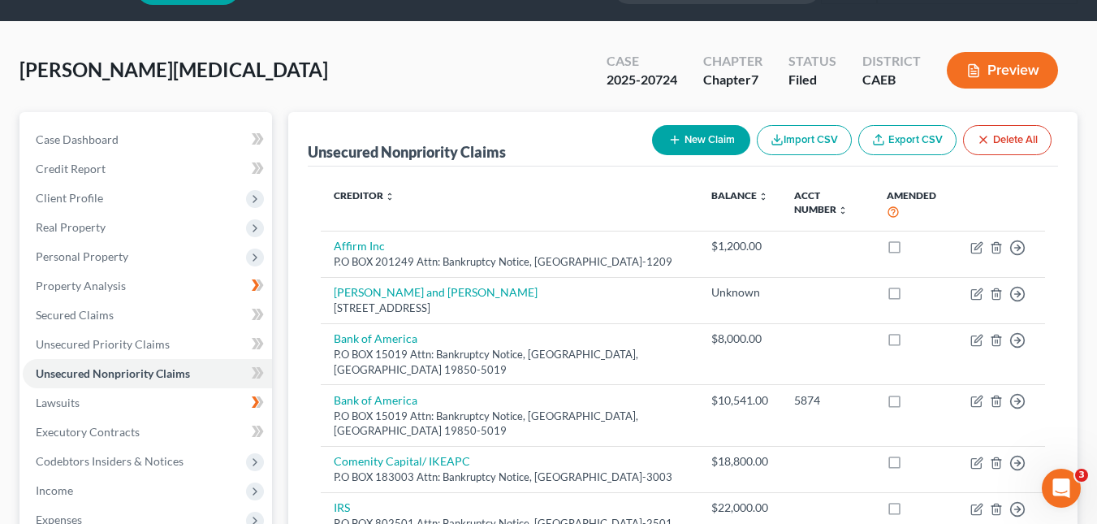
click at [1005, 68] on button "Preview" at bounding box center [1002, 70] width 111 height 37
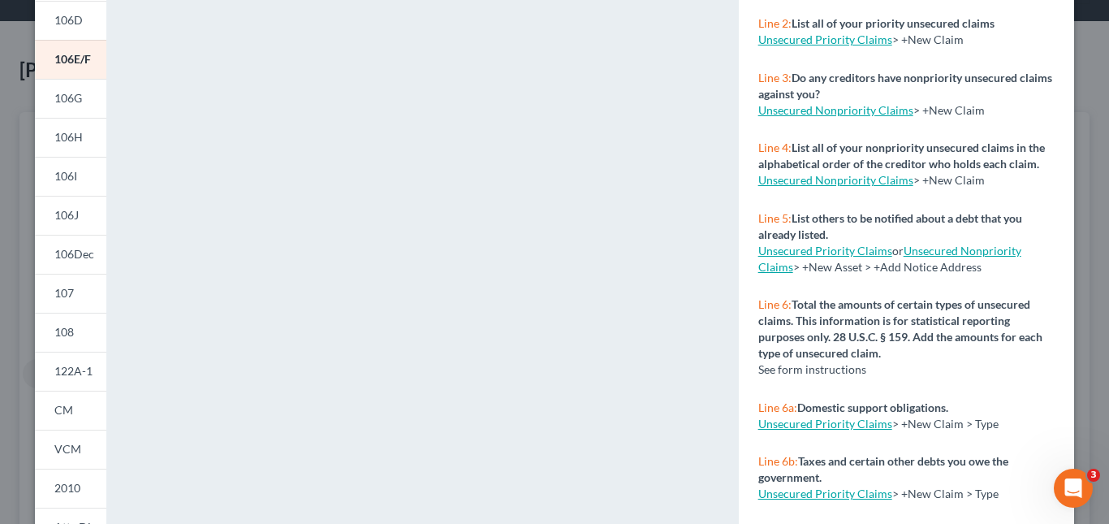
scroll to position [246, 0]
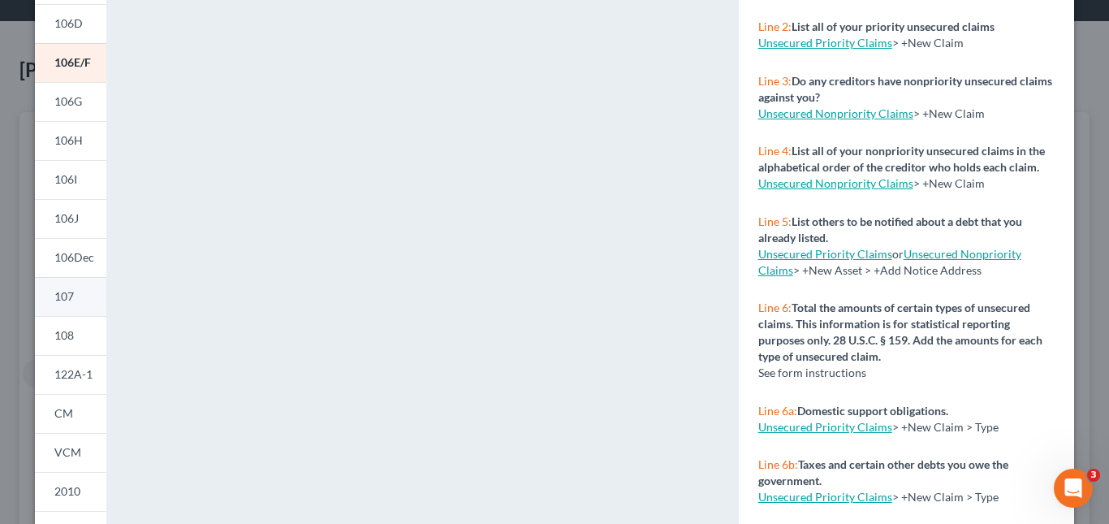
click at [67, 301] on span "107" at bounding box center [63, 296] width 19 height 14
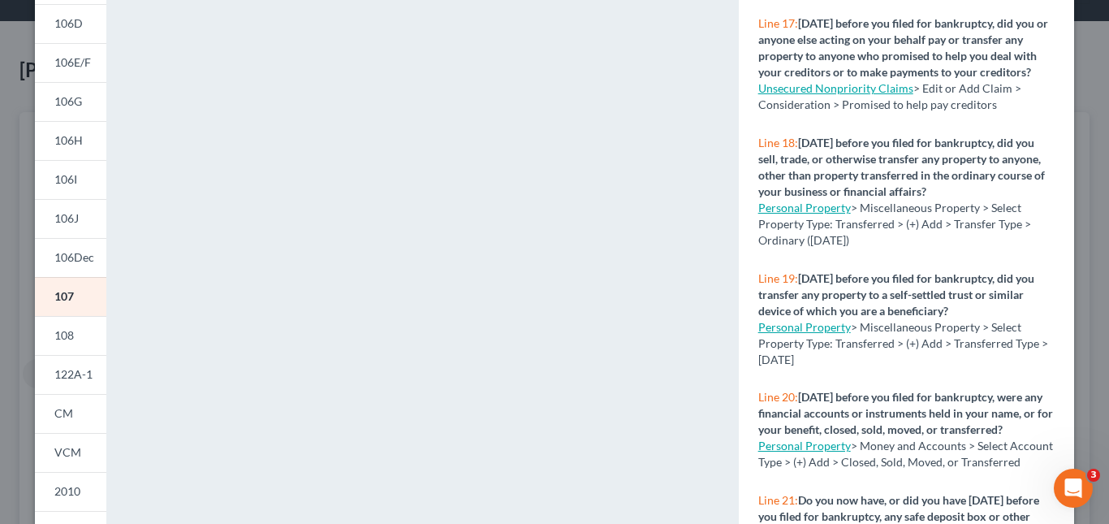
scroll to position [1428, 0]
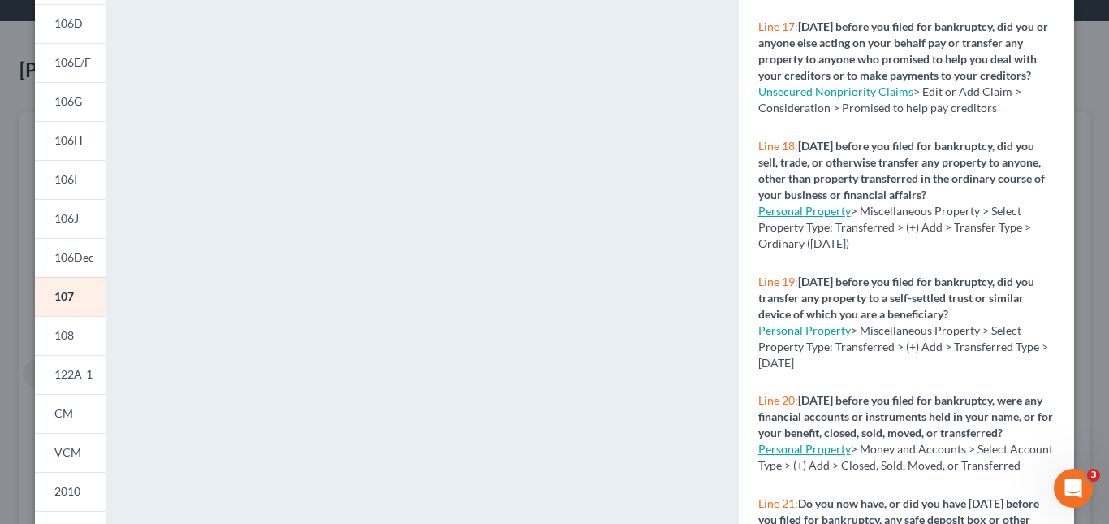
click at [824, 218] on link "Personal Property" at bounding box center [805, 211] width 93 height 14
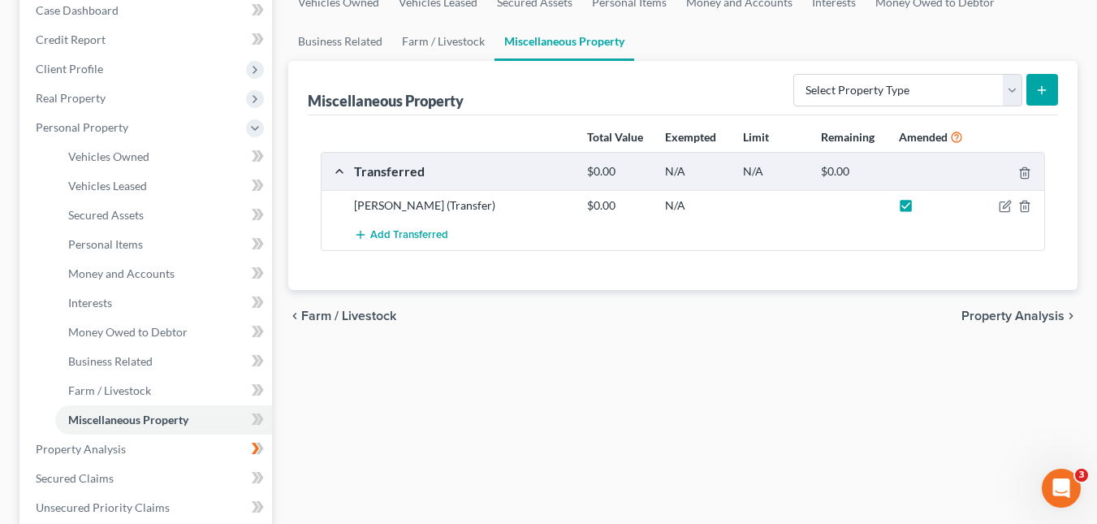
scroll to position [163, 0]
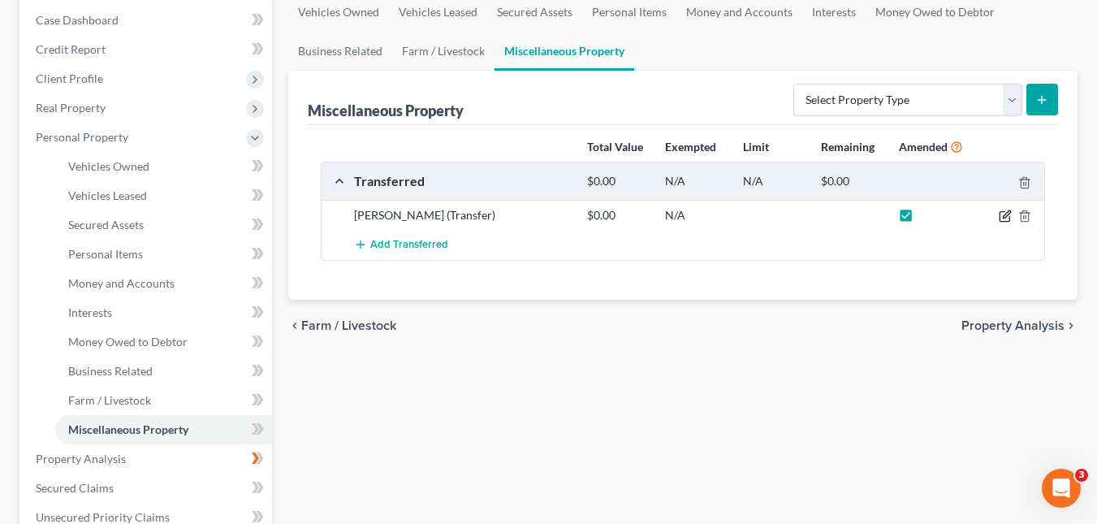
click at [1005, 215] on icon "button" at bounding box center [1006, 213] width 7 height 7
select select "Ordinary ([DATE])"
select select "4"
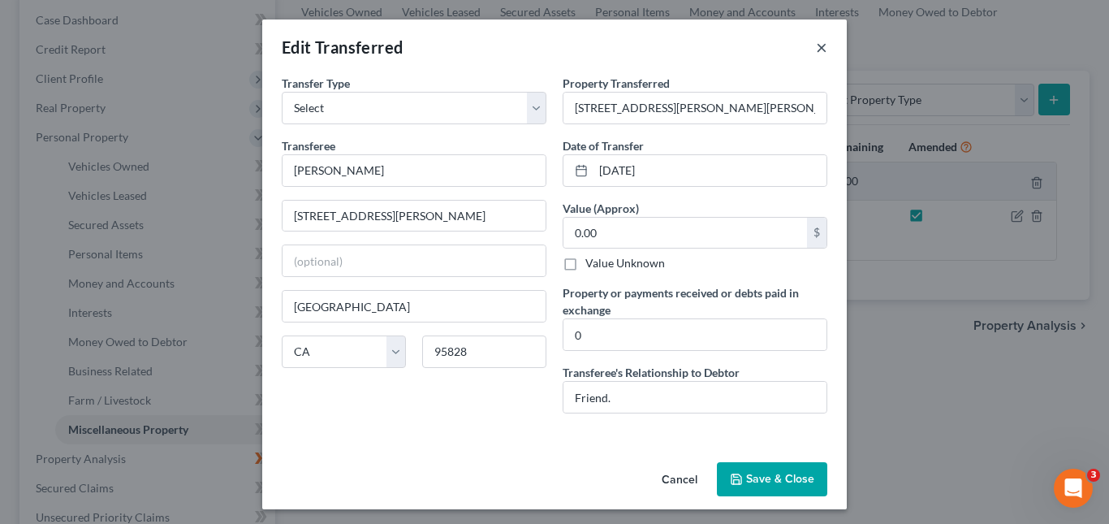
click at [819, 47] on button "×" at bounding box center [821, 46] width 11 height 19
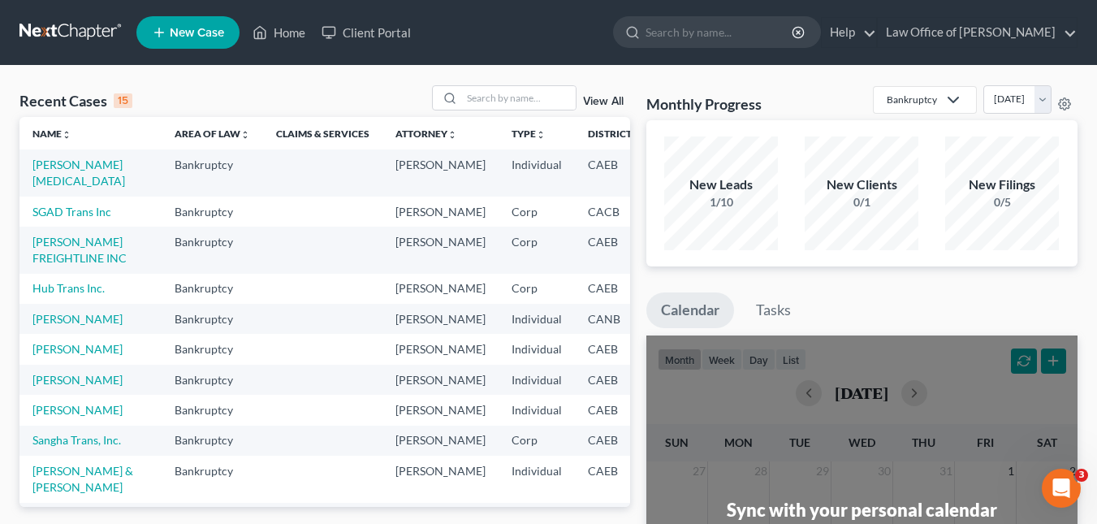
click at [1054, 484] on icon "Open Intercom Messenger" at bounding box center [1062, 488] width 27 height 27
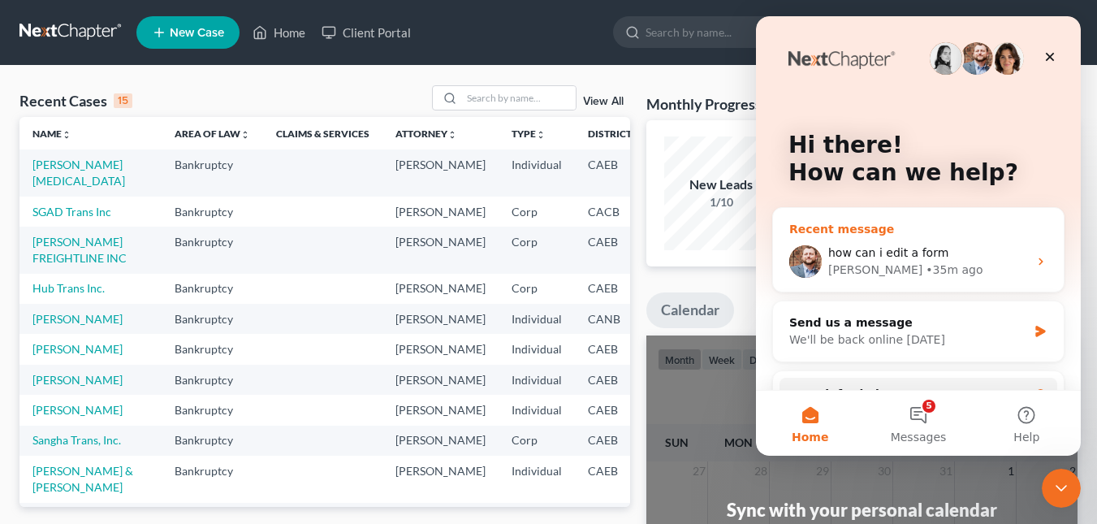
click at [926, 270] on div "• 35m ago" at bounding box center [954, 270] width 57 height 17
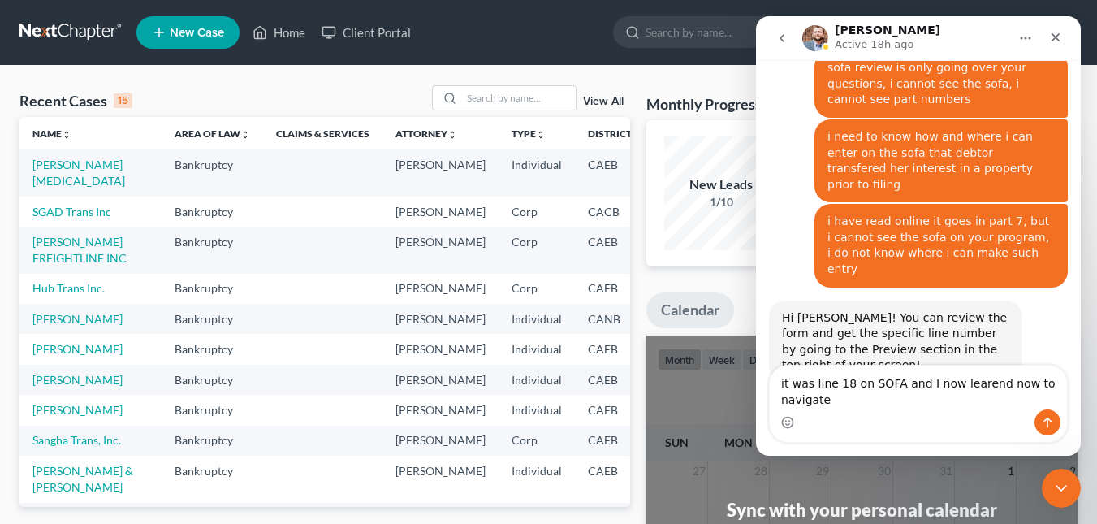
scroll to position [2004, 0]
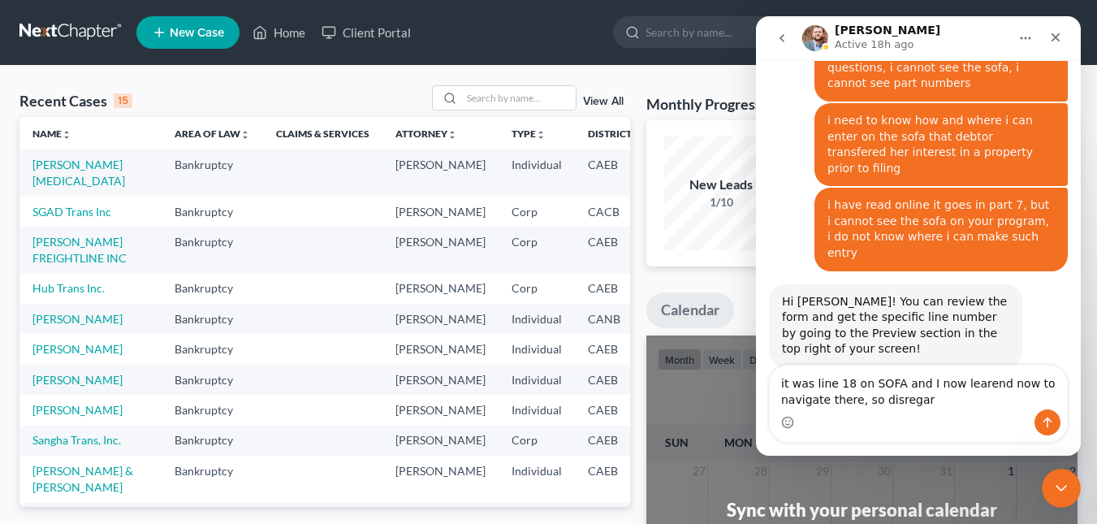
type textarea "it was line 18 on SOFA and I now learend now to navigate there, so disregard"
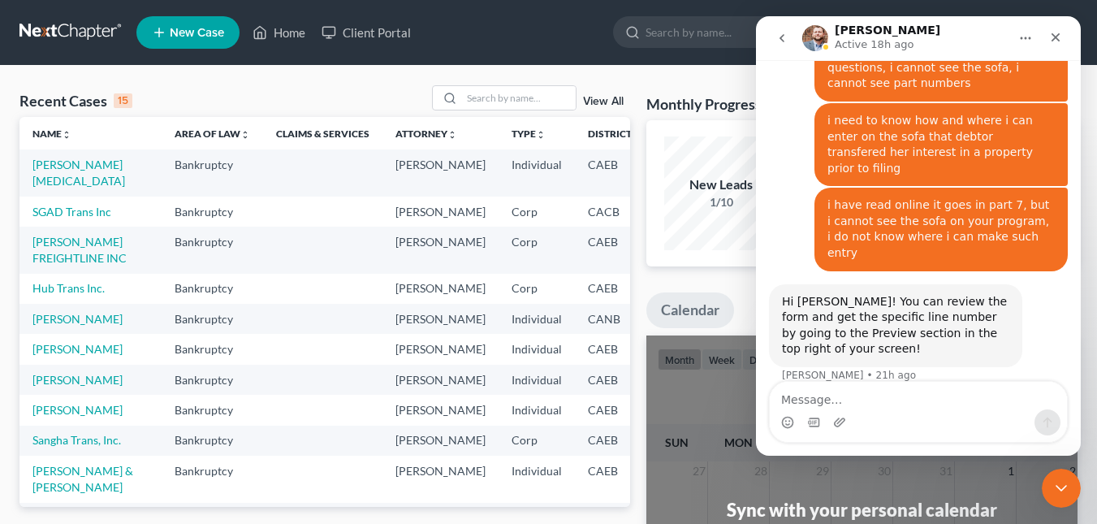
scroll to position [2040, 0]
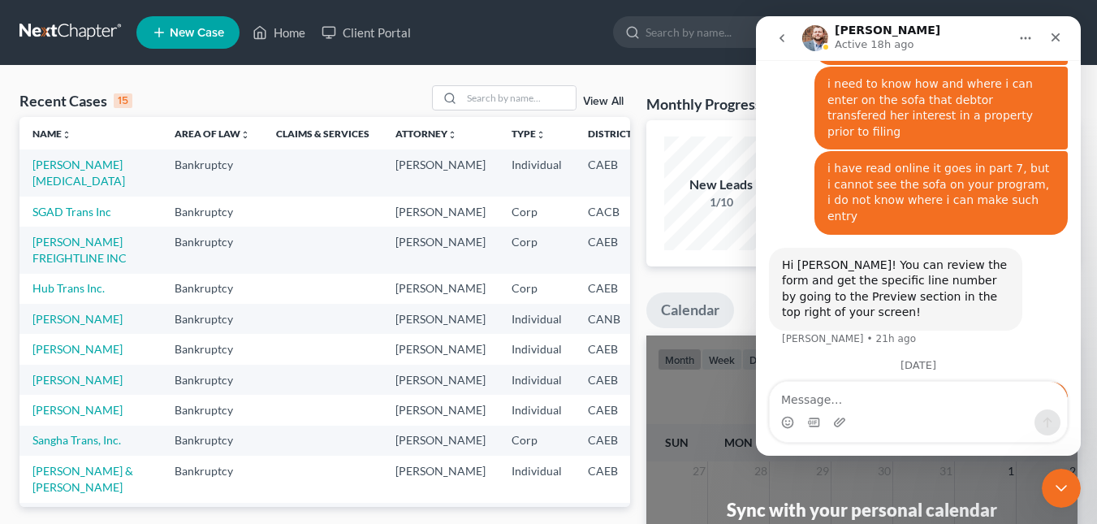
click at [578, 30] on ul "New Case Home Client Portal - No Result - See all results Or Press Enter... Hel…" at bounding box center [606, 32] width 941 height 42
click at [54, 167] on link "[PERSON_NAME][MEDICAL_DATA]" at bounding box center [78, 173] width 93 height 30
select select "6"
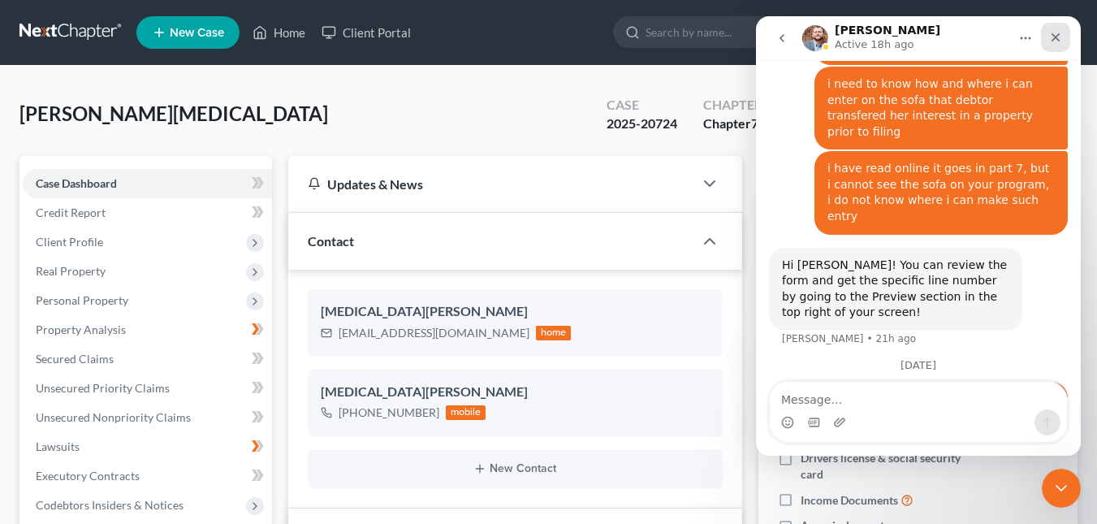
click at [1057, 36] on icon "Close" at bounding box center [1056, 37] width 9 height 9
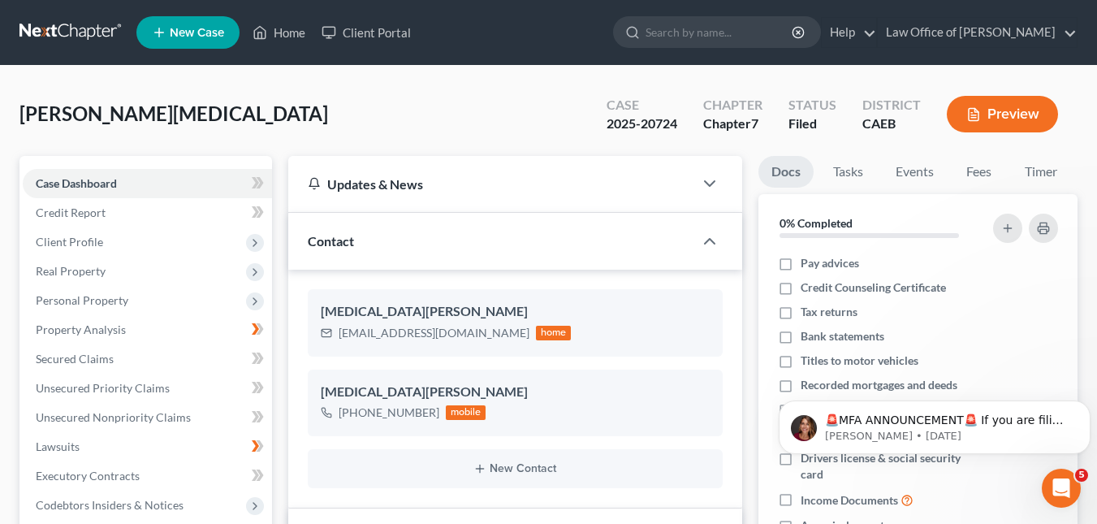
scroll to position [2040, 0]
